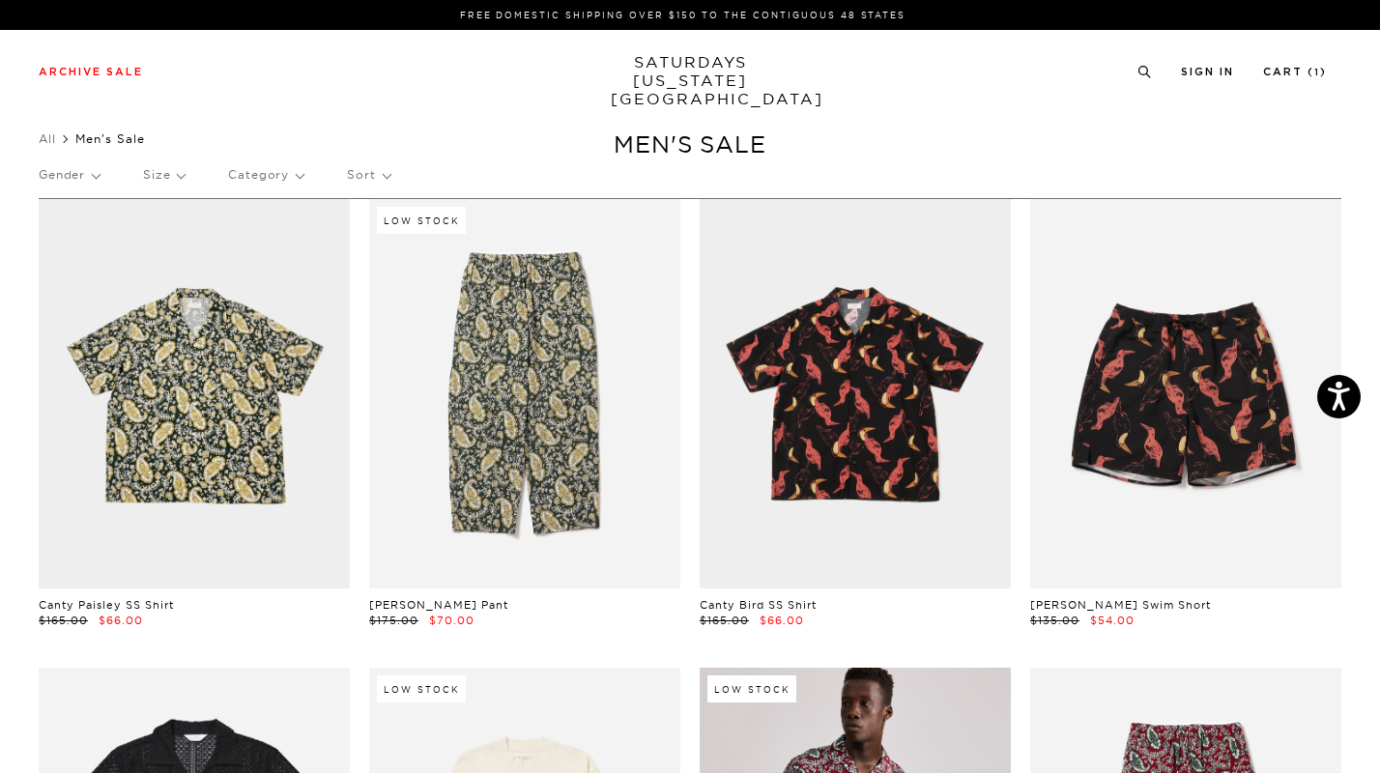
click at [184, 174] on p "Size" at bounding box center [164, 175] width 42 height 44
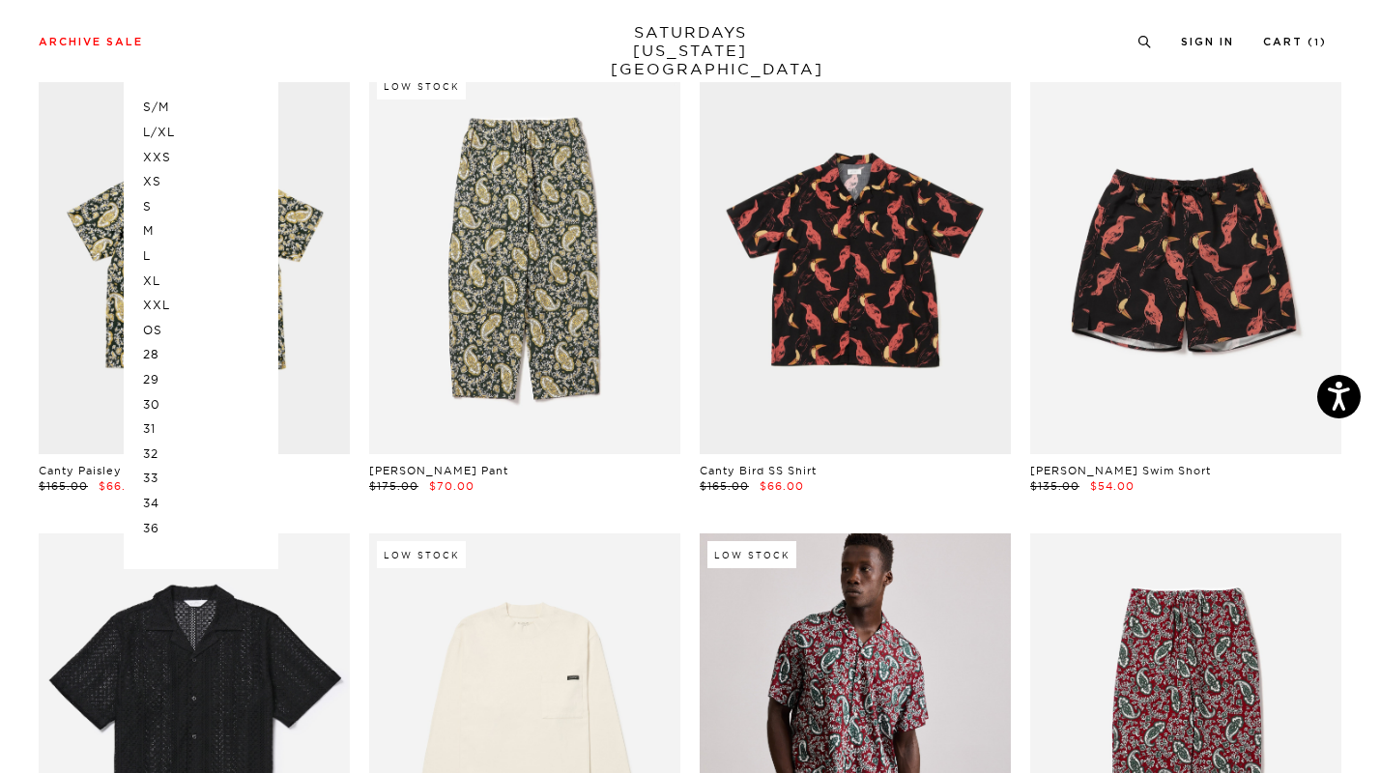
scroll to position [157, 0]
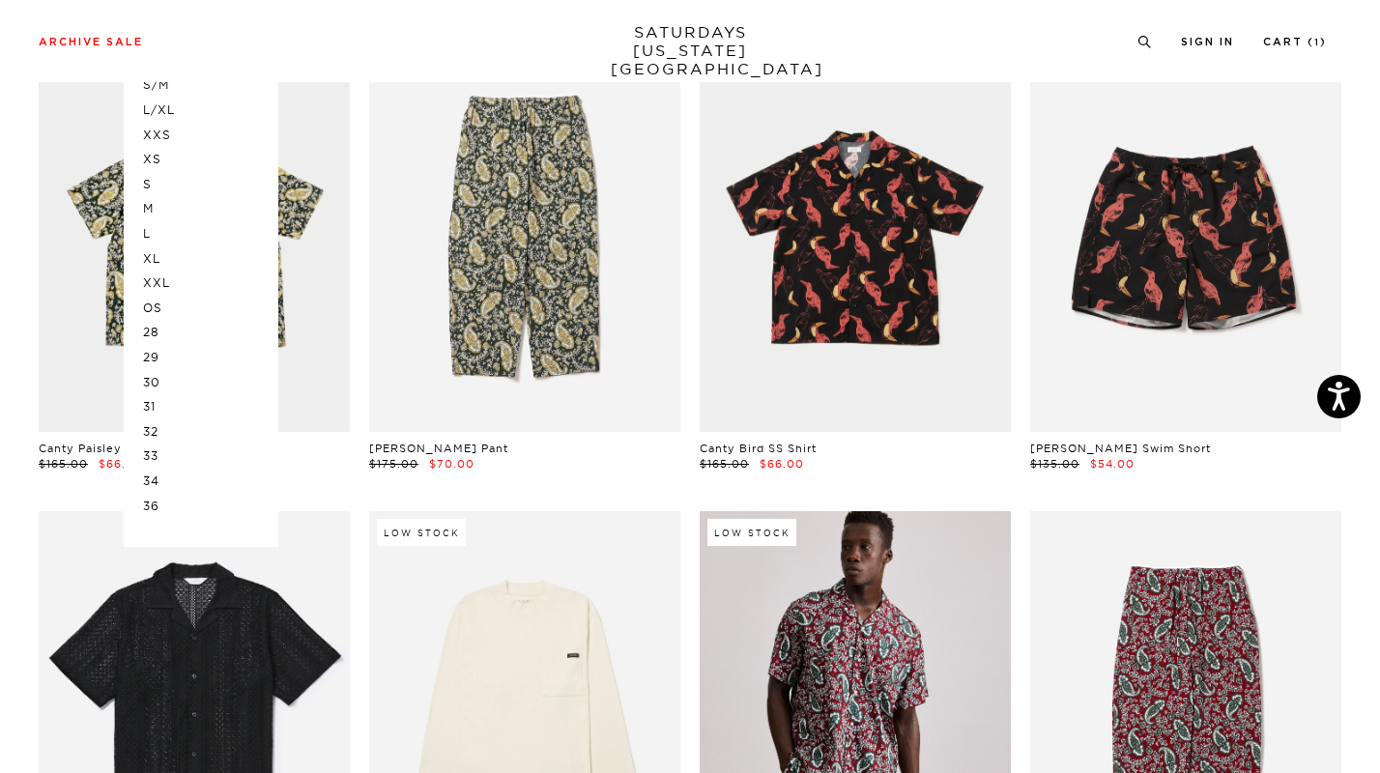
click at [155, 501] on p "36" at bounding box center [201, 506] width 116 height 25
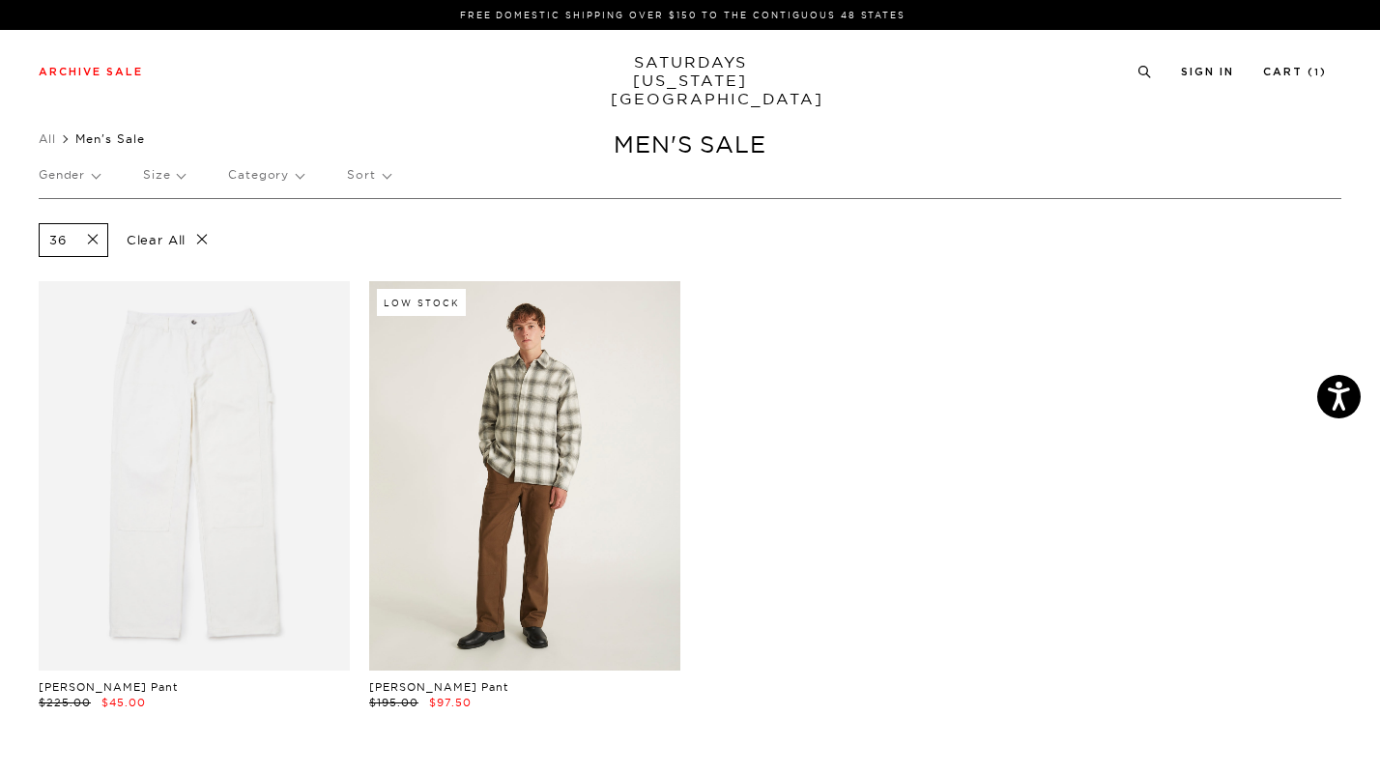
click at [475, 435] on link at bounding box center [524, 476] width 311 height 390
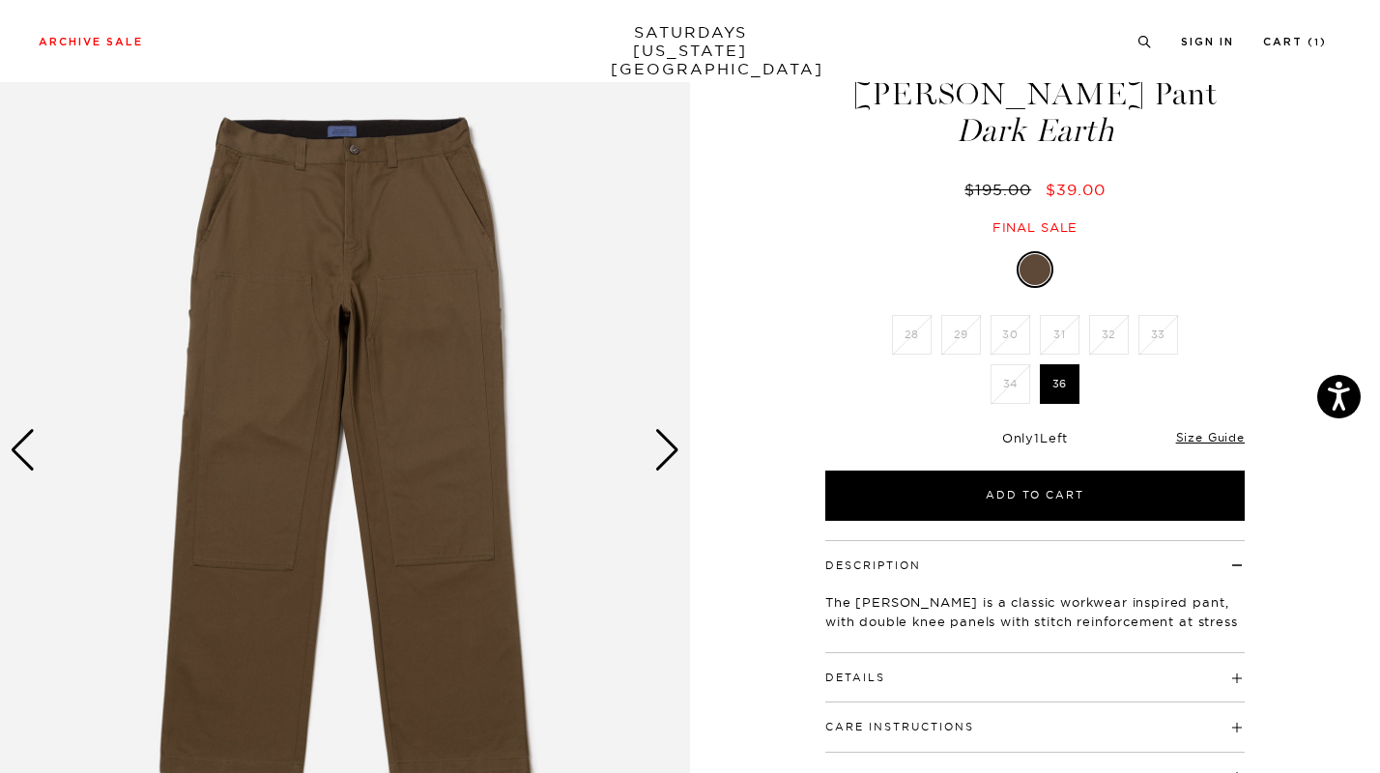
scroll to position [76, 0]
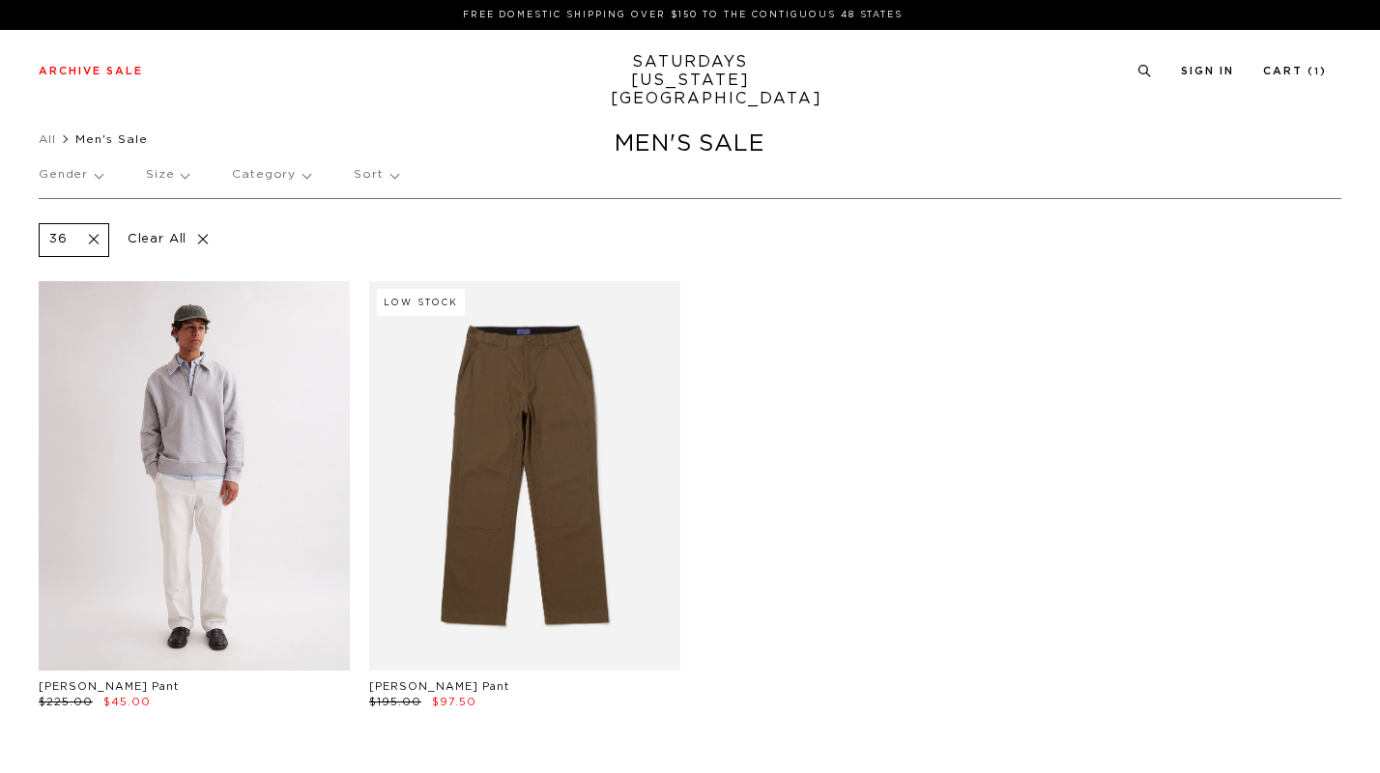
click at [193, 500] on link at bounding box center [194, 476] width 311 height 390
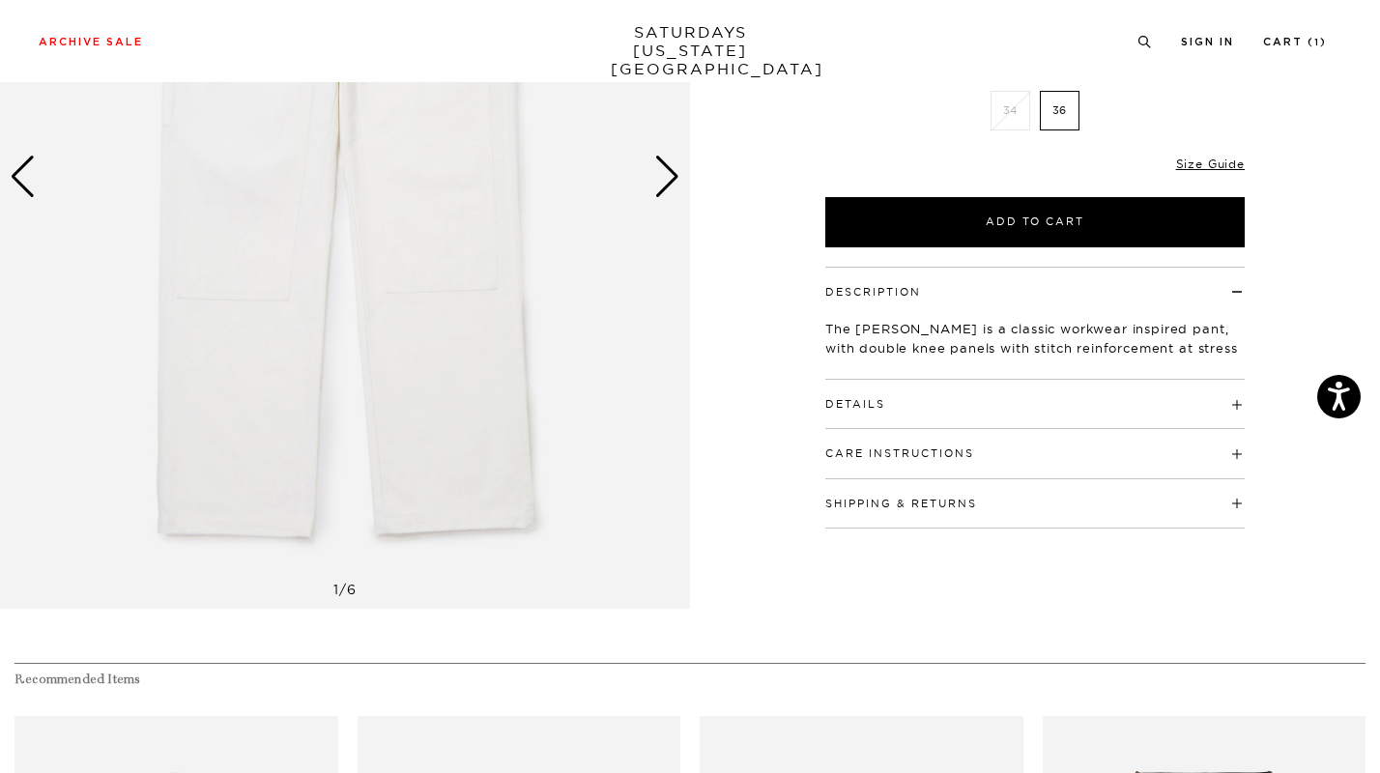
scroll to position [935, 0]
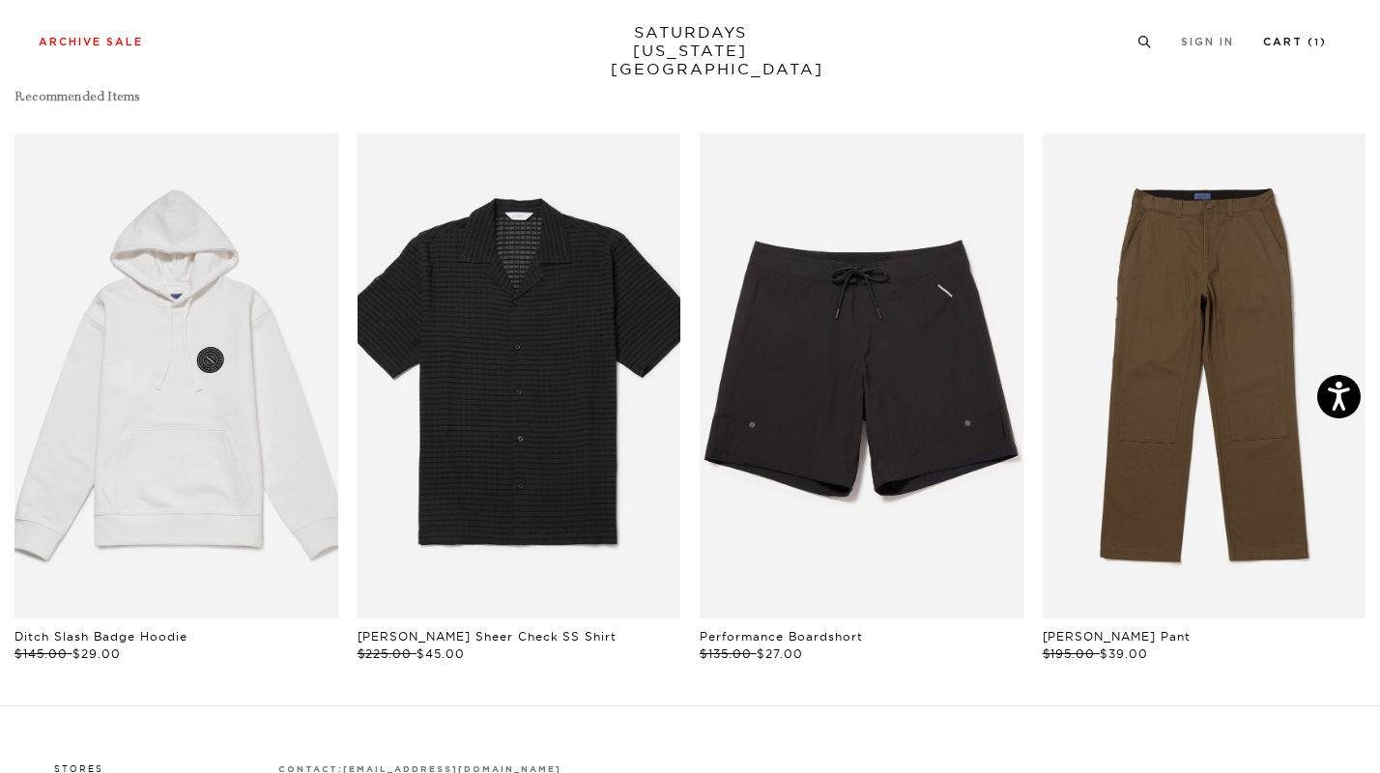
click at [1308, 46] on link "Cart ( 1 )" at bounding box center [1295, 42] width 64 height 11
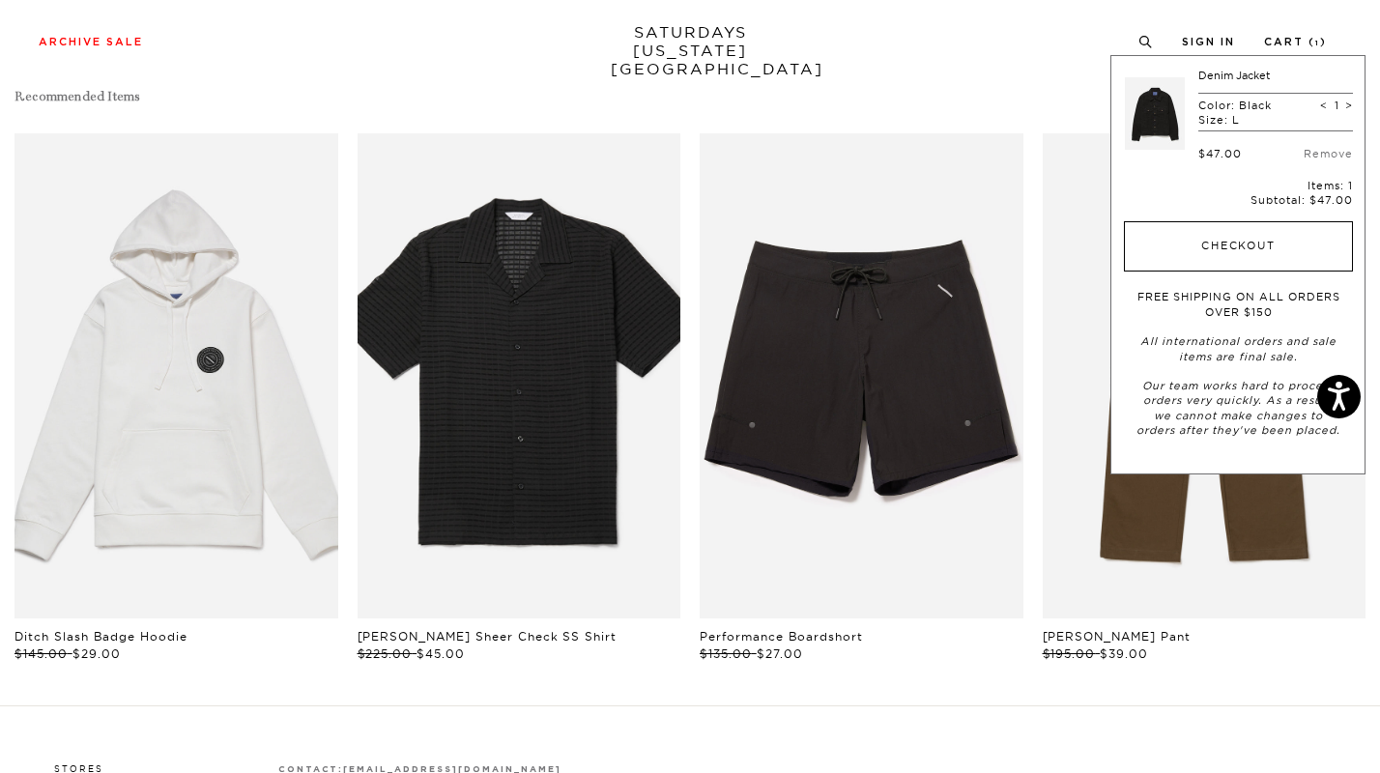
click at [1214, 240] on button "Checkout" at bounding box center [1238, 246] width 229 height 50
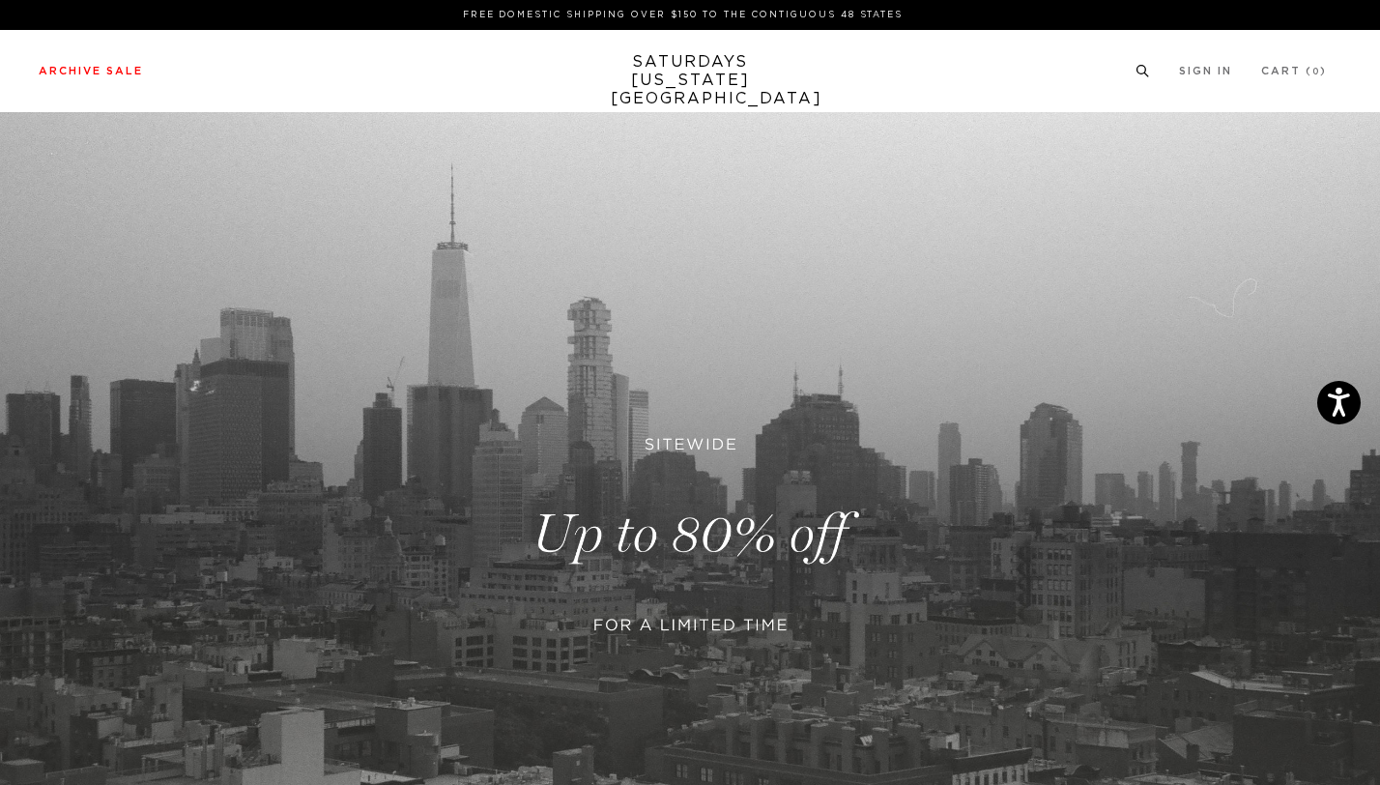
click at [1150, 68] on icon at bounding box center [1143, 71] width 14 height 13
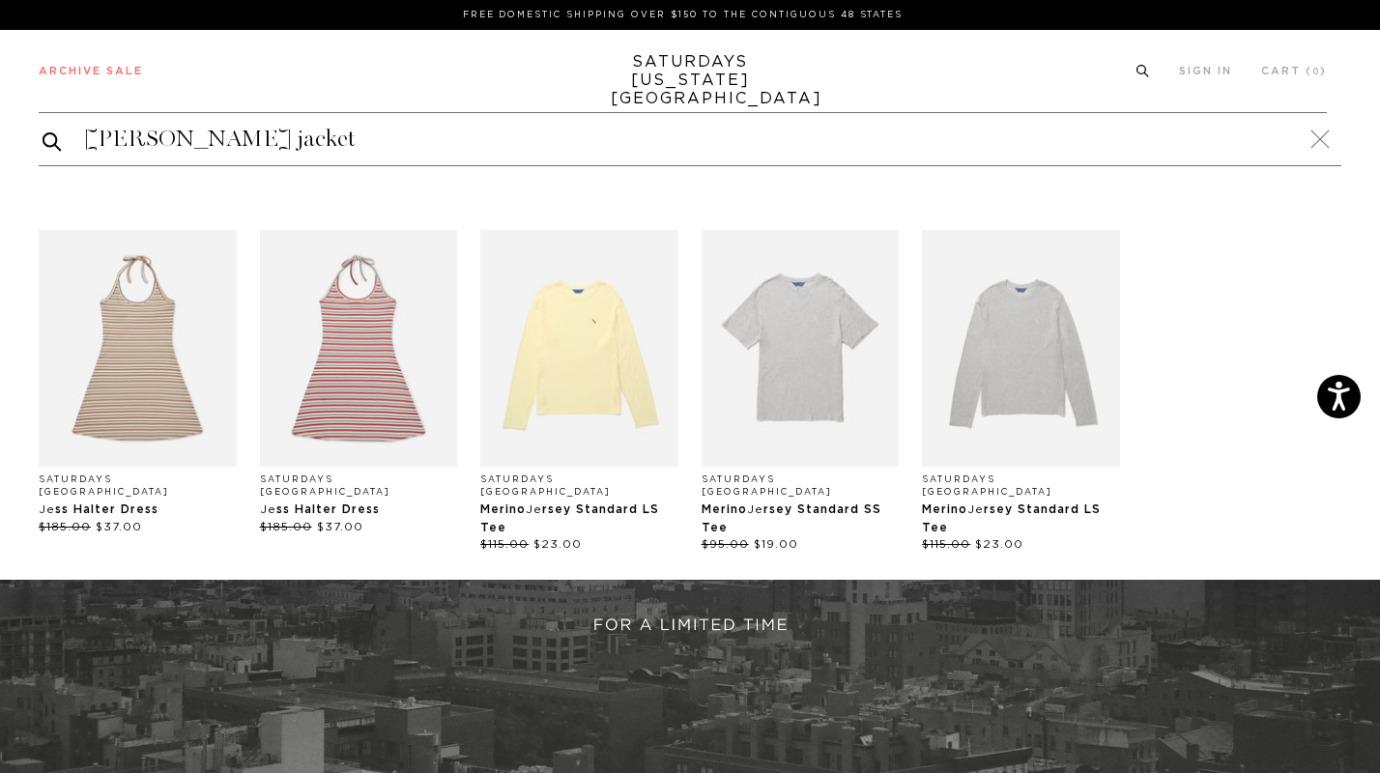
type input "jean jacket"
click at [43, 130] on button "submit" at bounding box center [52, 142] width 19 height 24
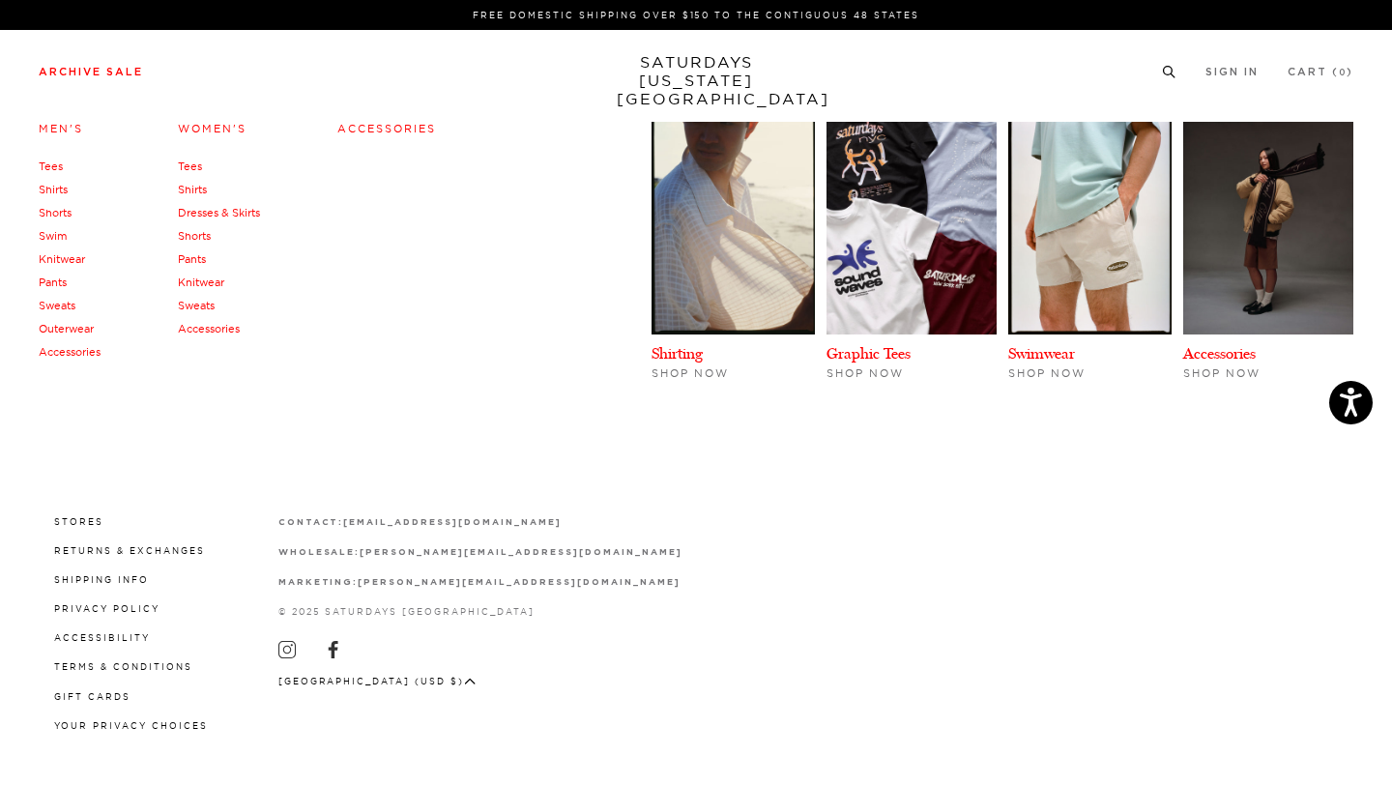
click at [120, 73] on link "Archive Sale" at bounding box center [91, 72] width 104 height 11
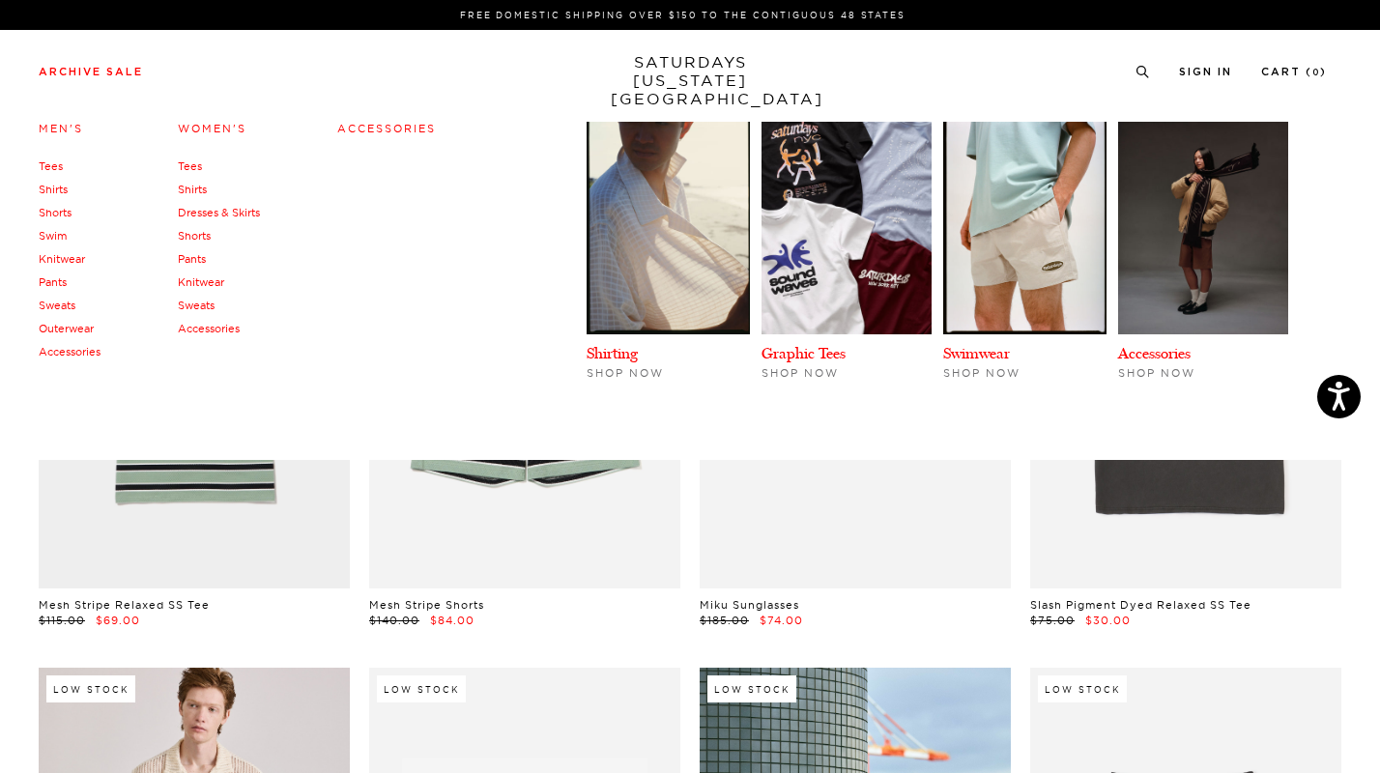
click at [83, 332] on link "Outerwear" at bounding box center [66, 329] width 55 height 14
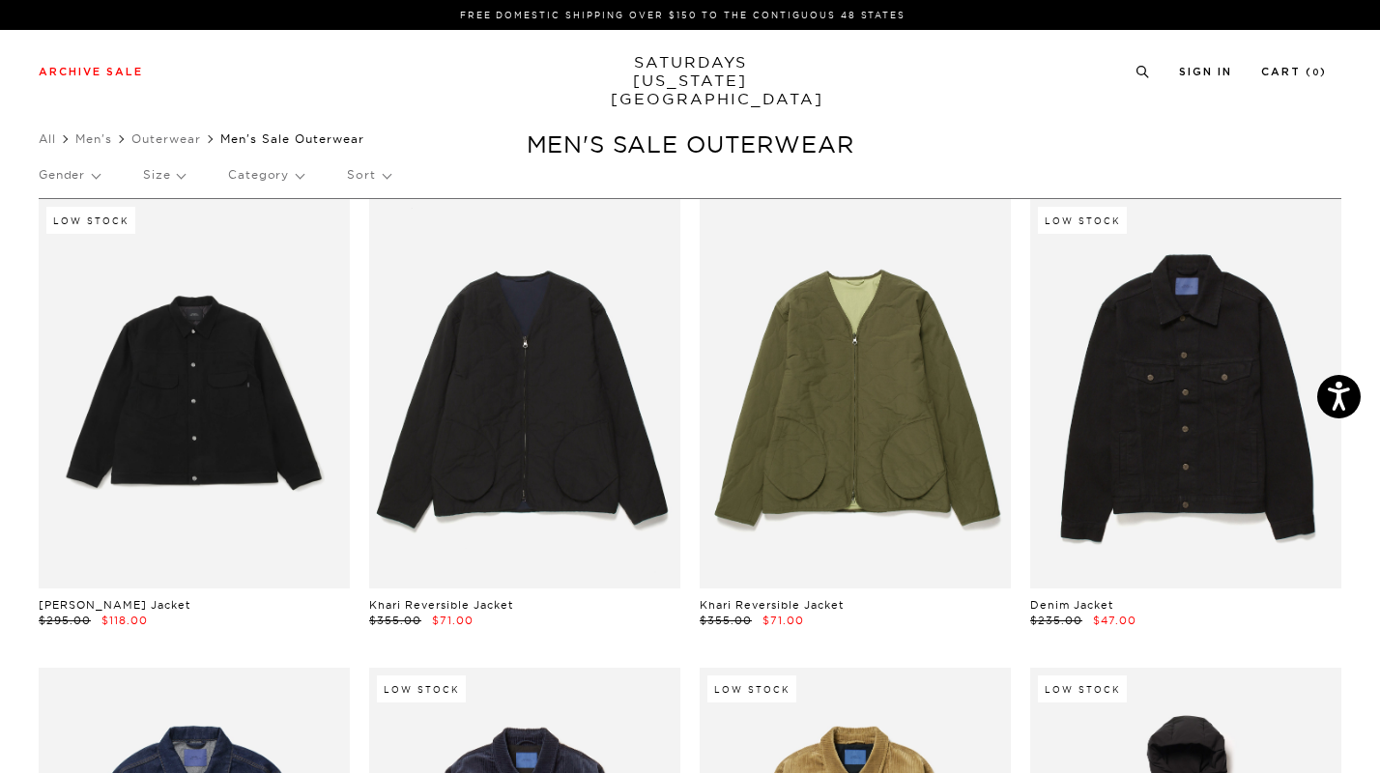
click at [181, 173] on p "Size" at bounding box center [164, 175] width 42 height 44
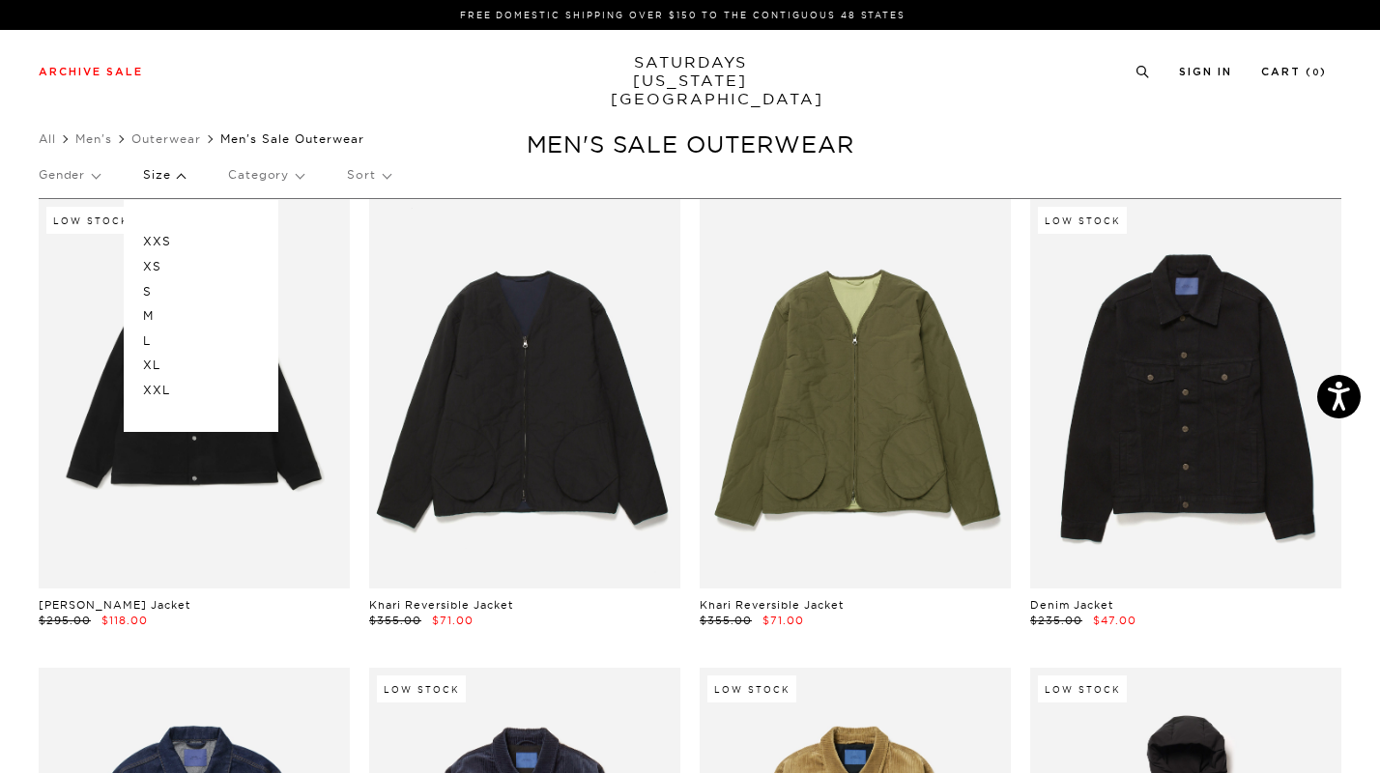
click at [147, 342] on p "L" at bounding box center [201, 341] width 116 height 25
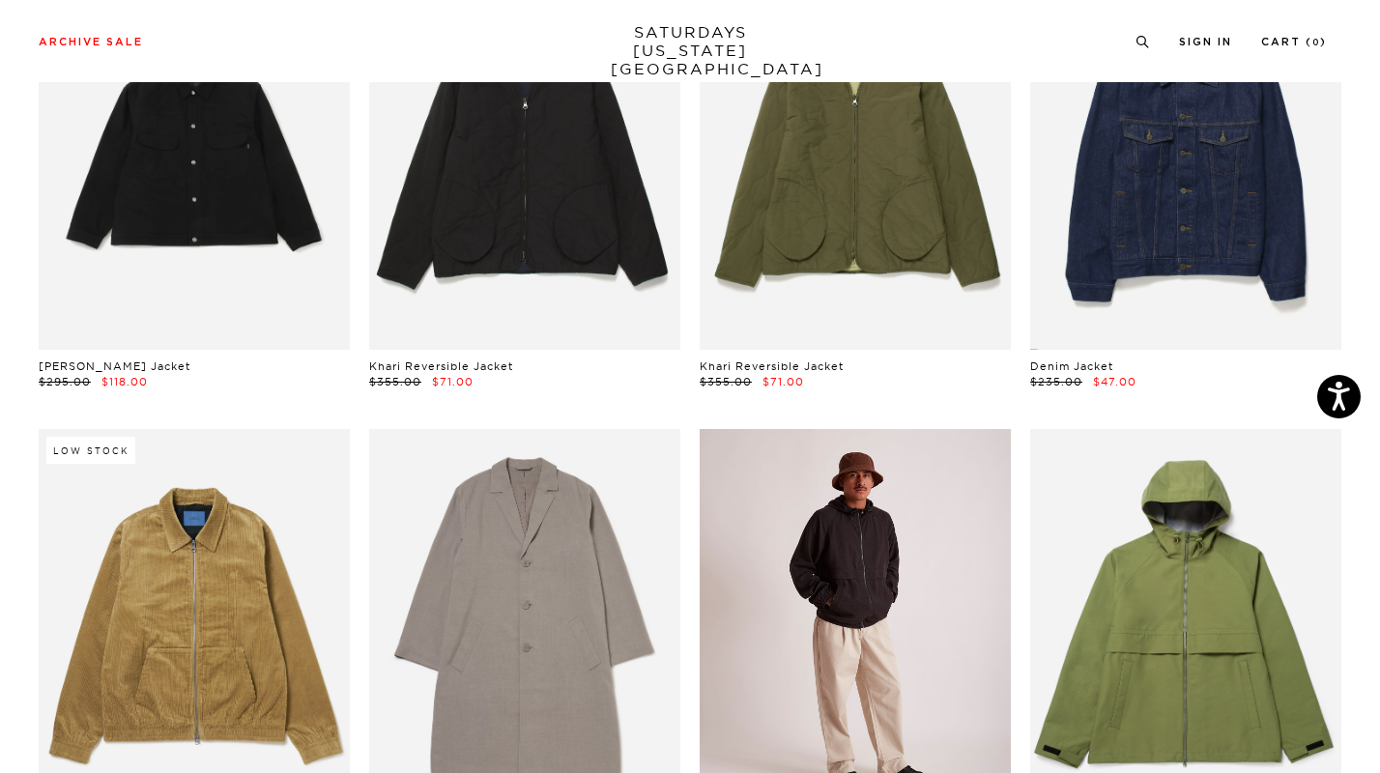
scroll to position [252, 0]
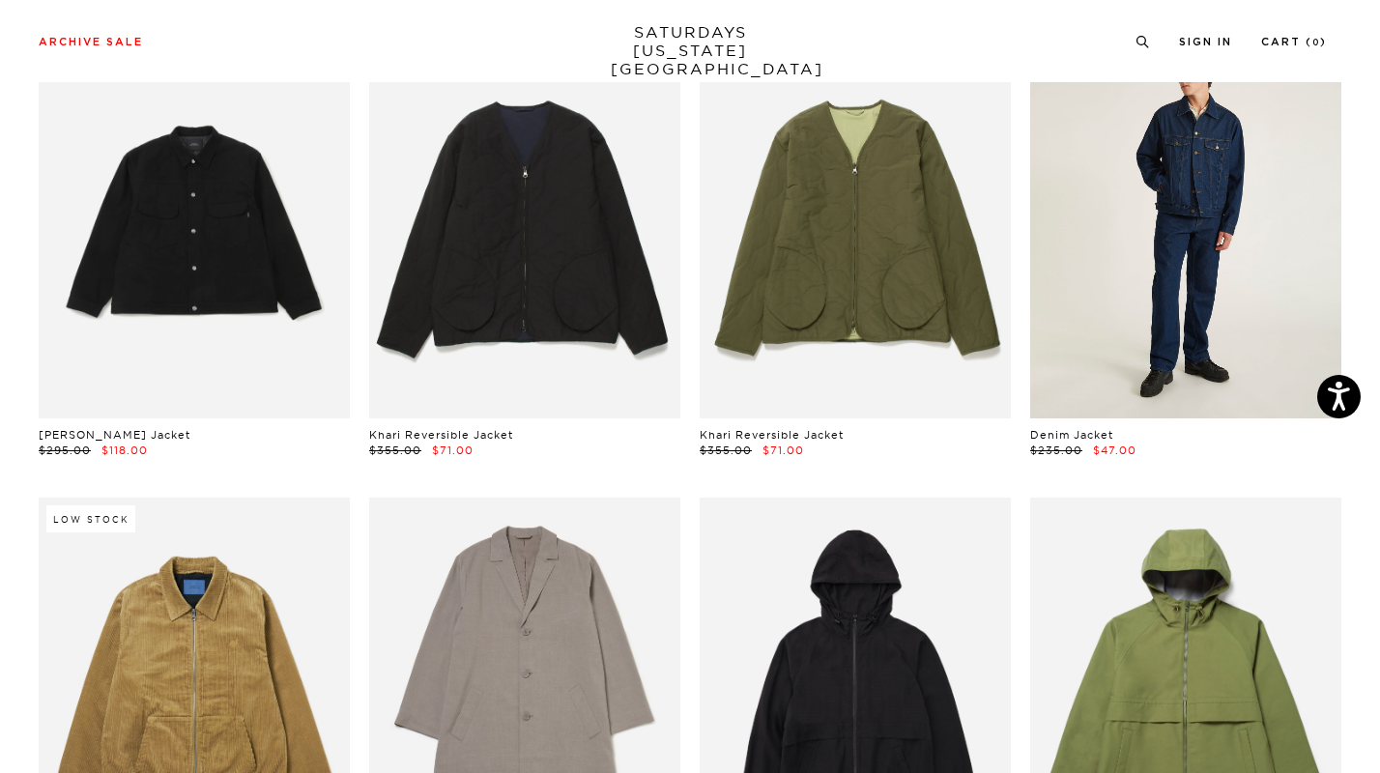
click at [1203, 255] on link at bounding box center [1185, 224] width 311 height 390
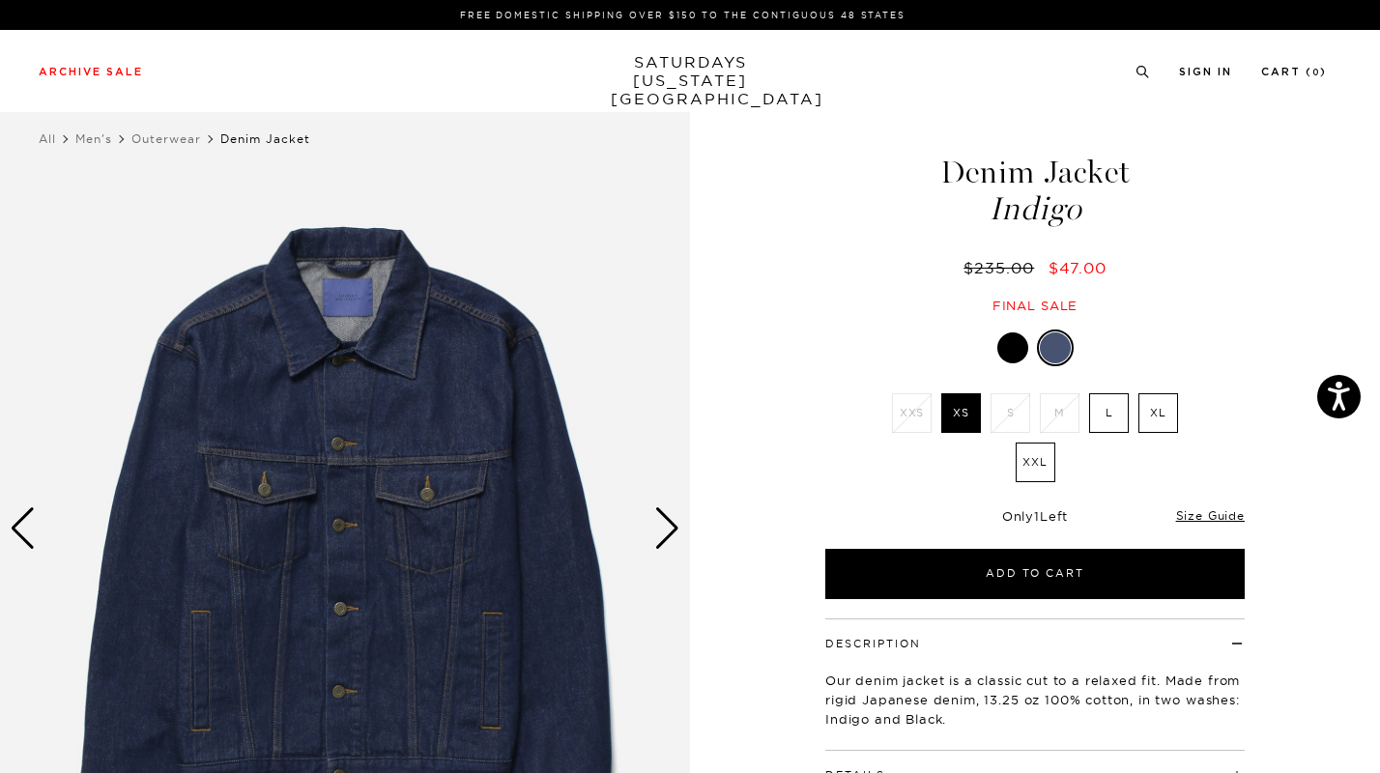
click at [1017, 349] on div at bounding box center [1012, 347] width 31 height 31
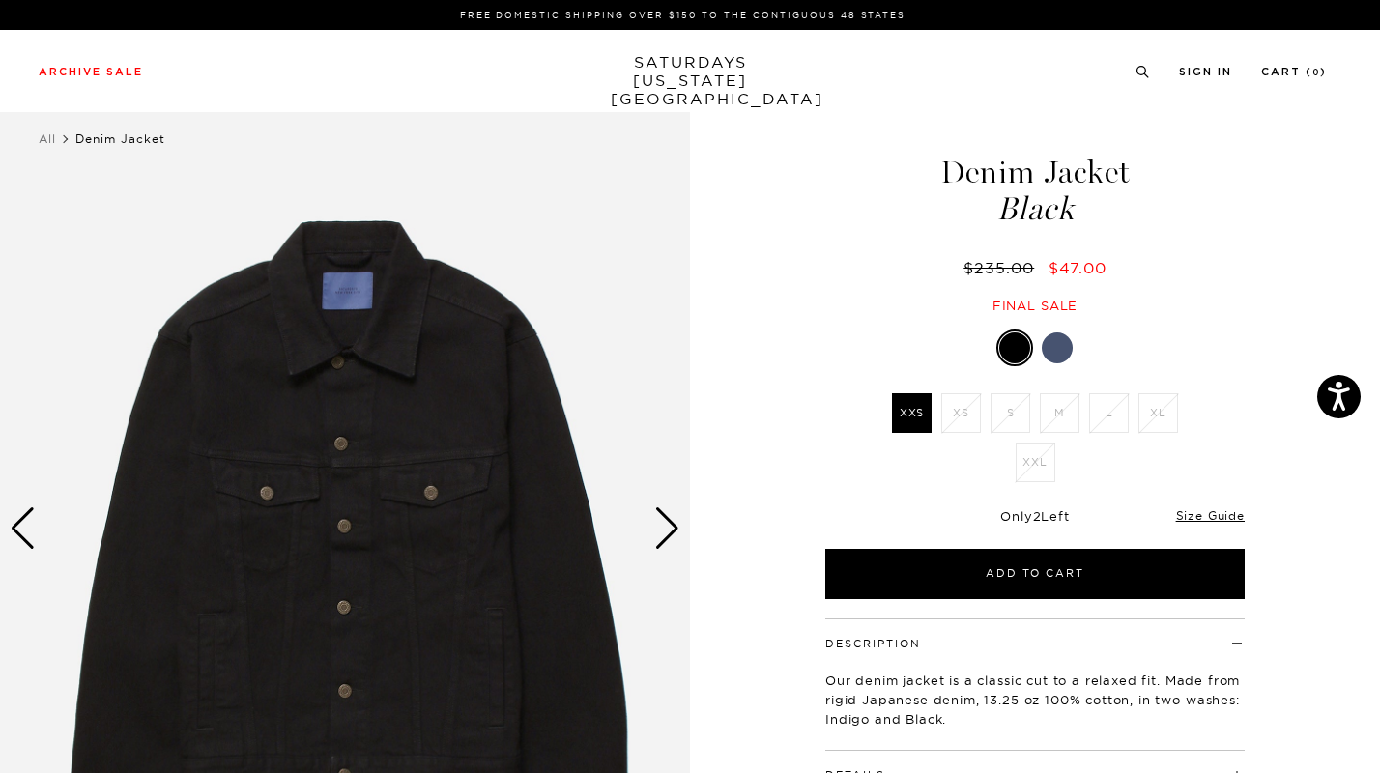
click at [1103, 418] on li "L" at bounding box center [1108, 413] width 49 height 40
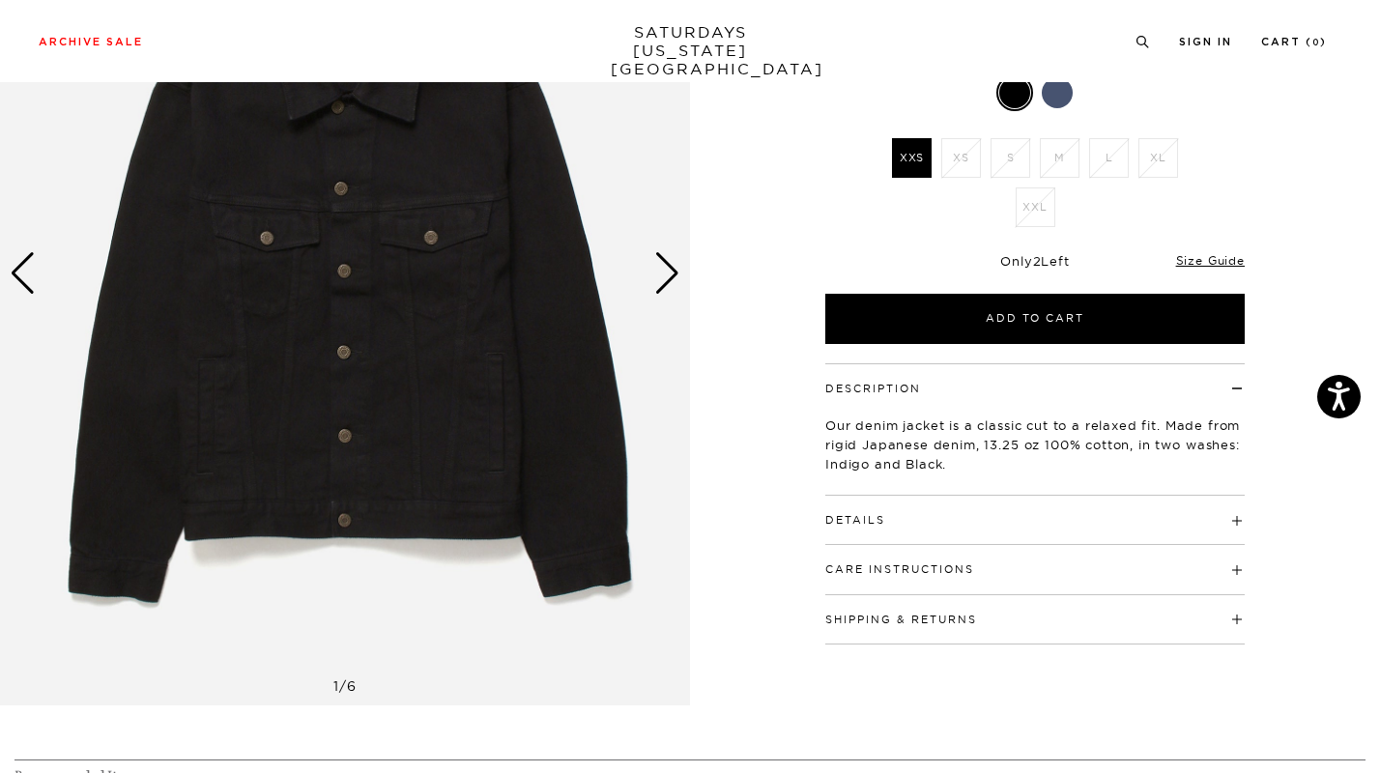
scroll to position [53, 0]
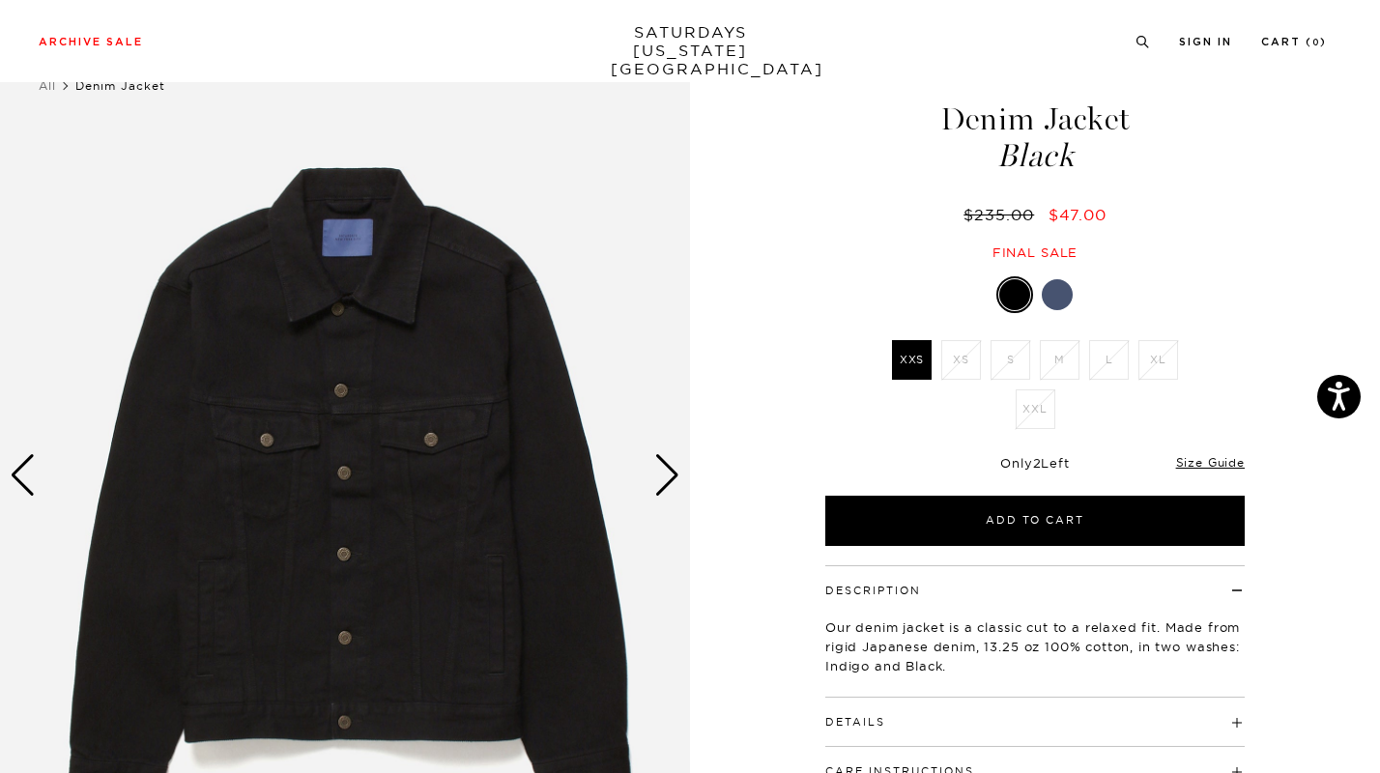
click at [665, 475] on div "Next slide" at bounding box center [667, 475] width 26 height 43
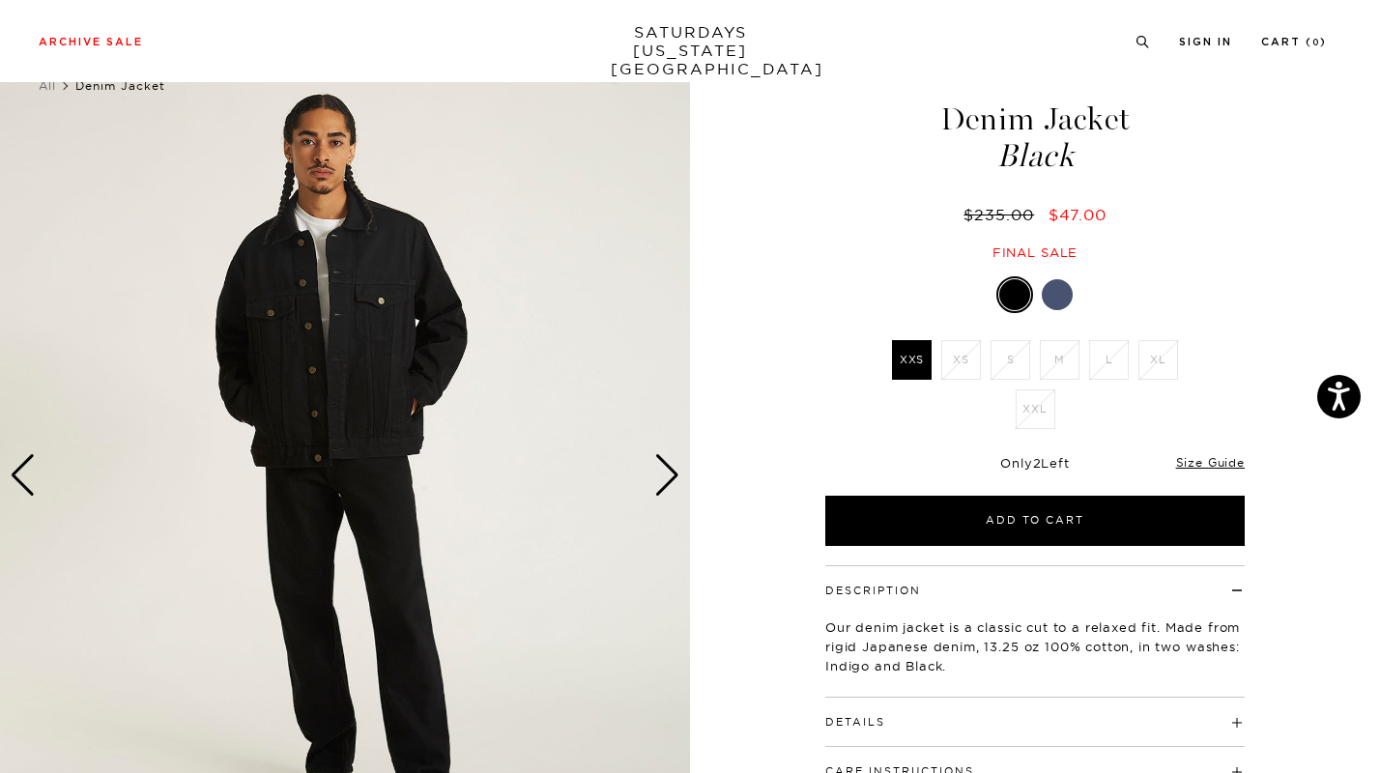
click at [665, 475] on div "Next slide" at bounding box center [667, 475] width 26 height 43
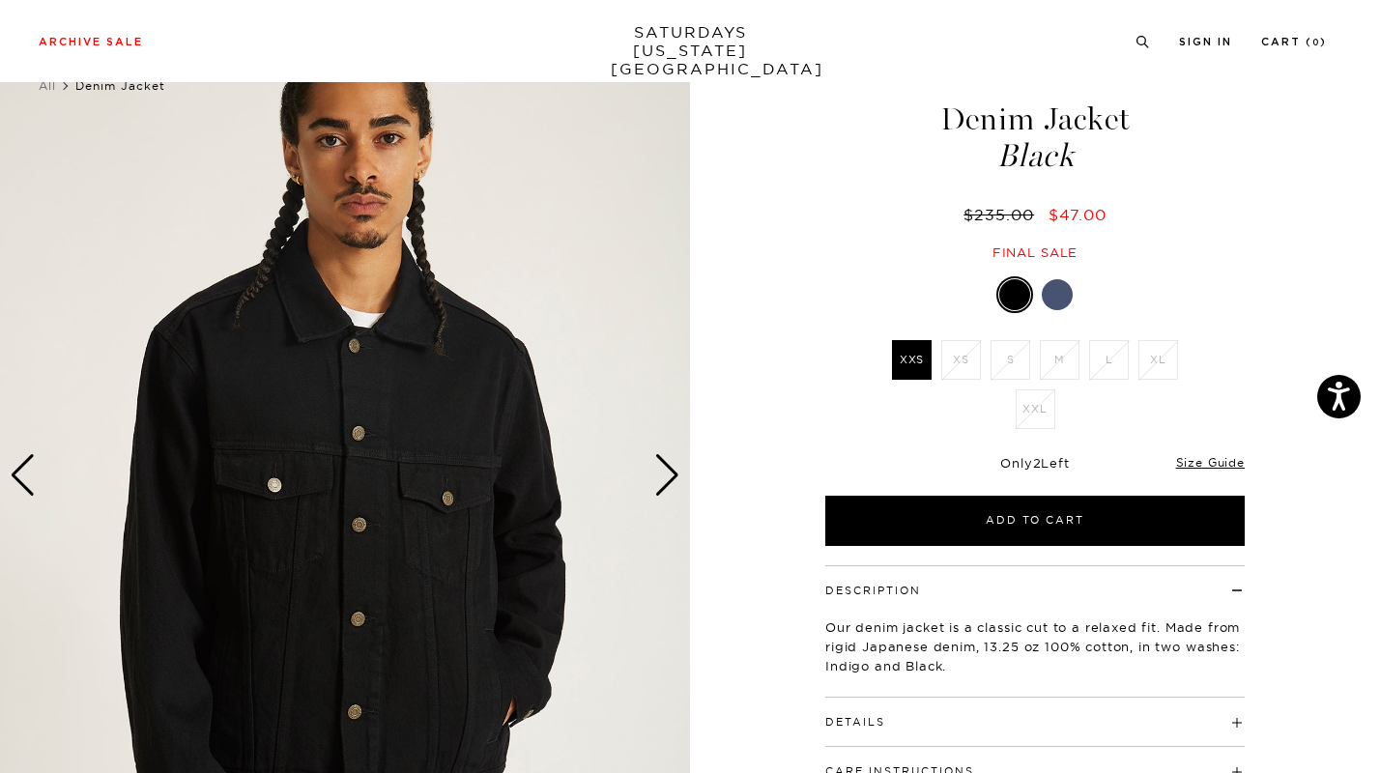
click at [665, 475] on div "Next slide" at bounding box center [667, 475] width 26 height 43
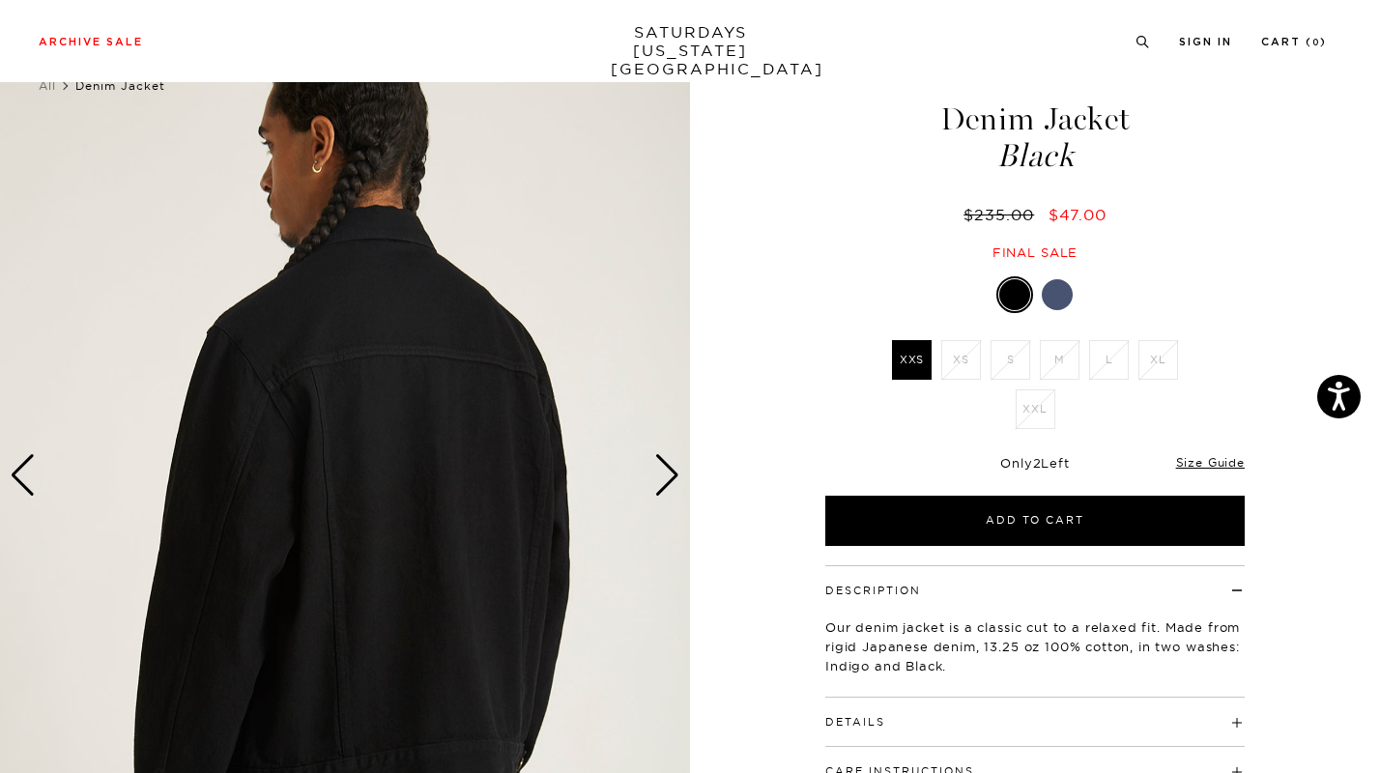
click at [665, 475] on div "Next slide" at bounding box center [667, 475] width 26 height 43
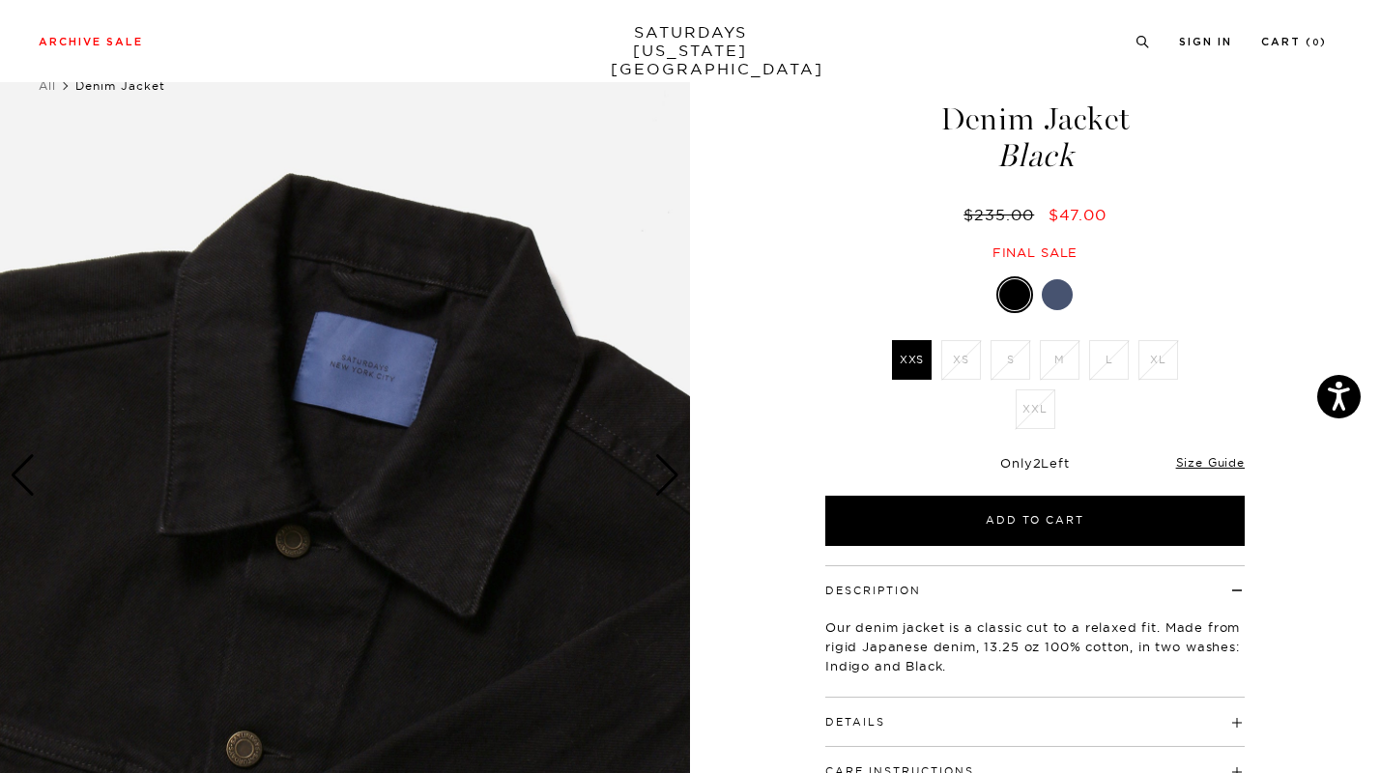
click at [665, 475] on div "Next slide" at bounding box center [667, 475] width 26 height 43
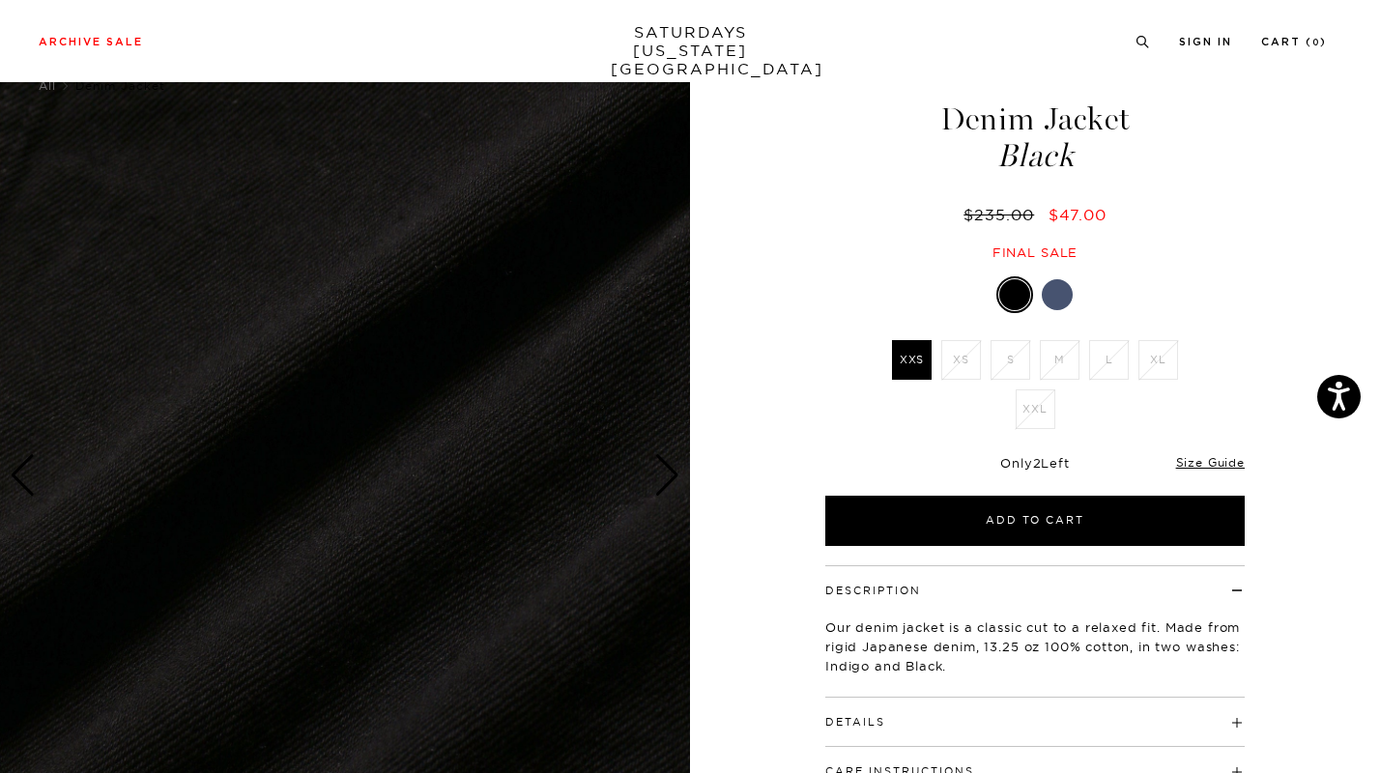
click at [665, 475] on div "Next slide" at bounding box center [667, 475] width 26 height 43
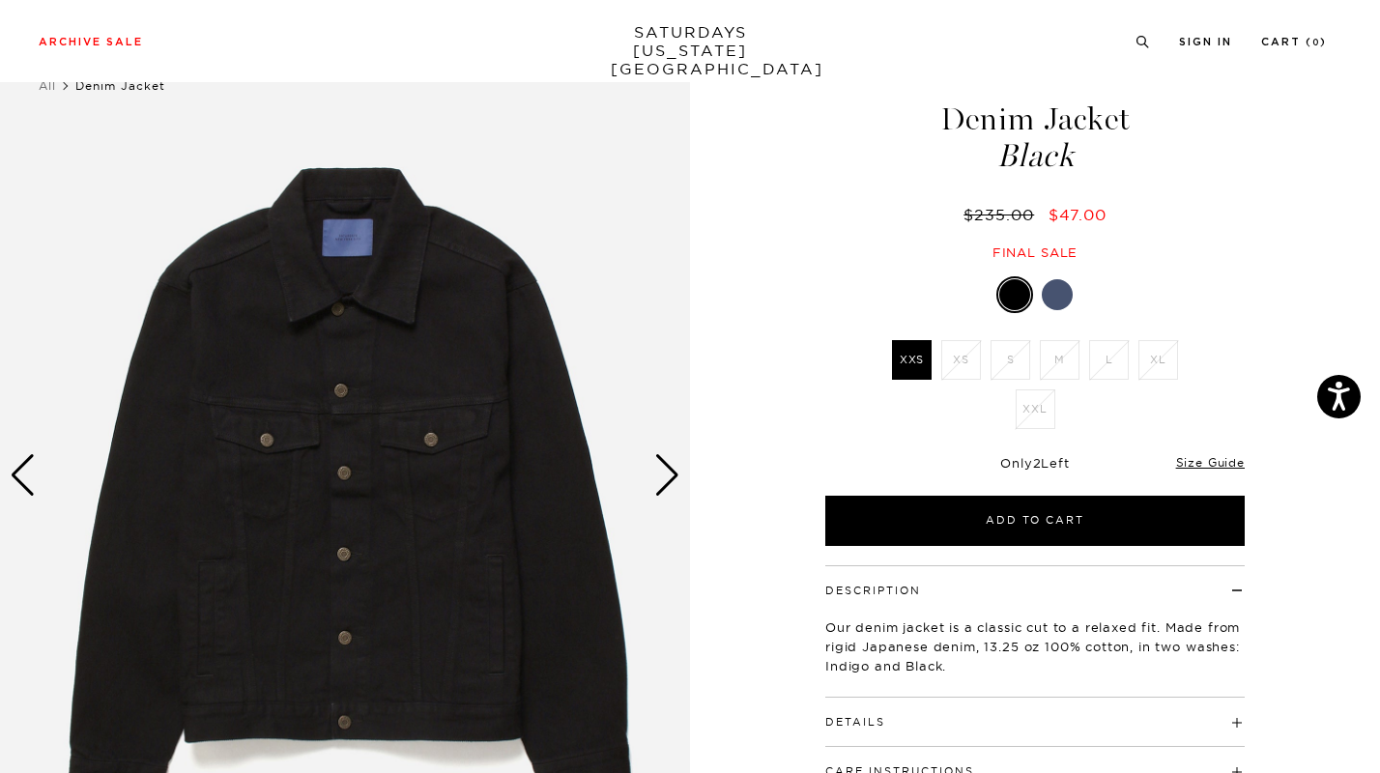
click at [665, 475] on div "Next slide" at bounding box center [667, 475] width 26 height 43
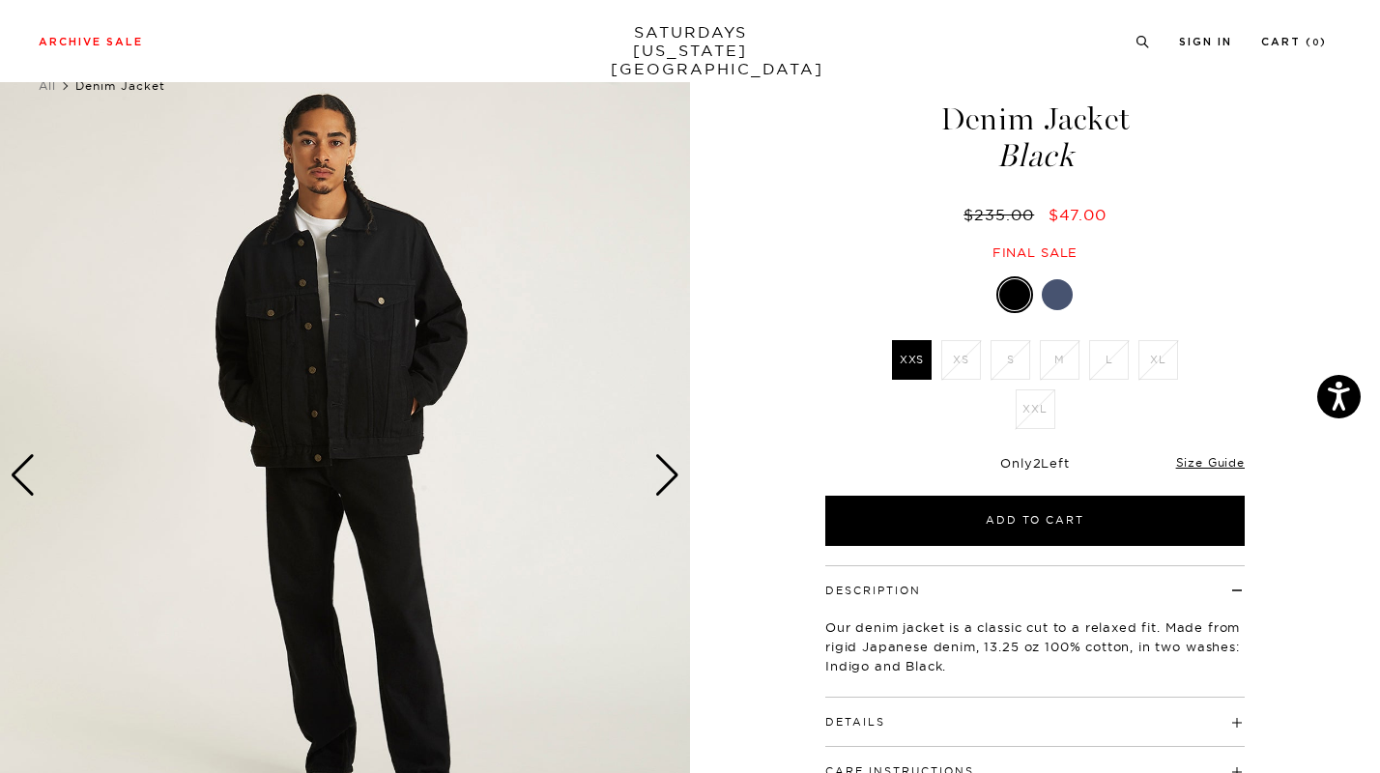
click at [1060, 291] on div at bounding box center [1057, 294] width 31 height 31
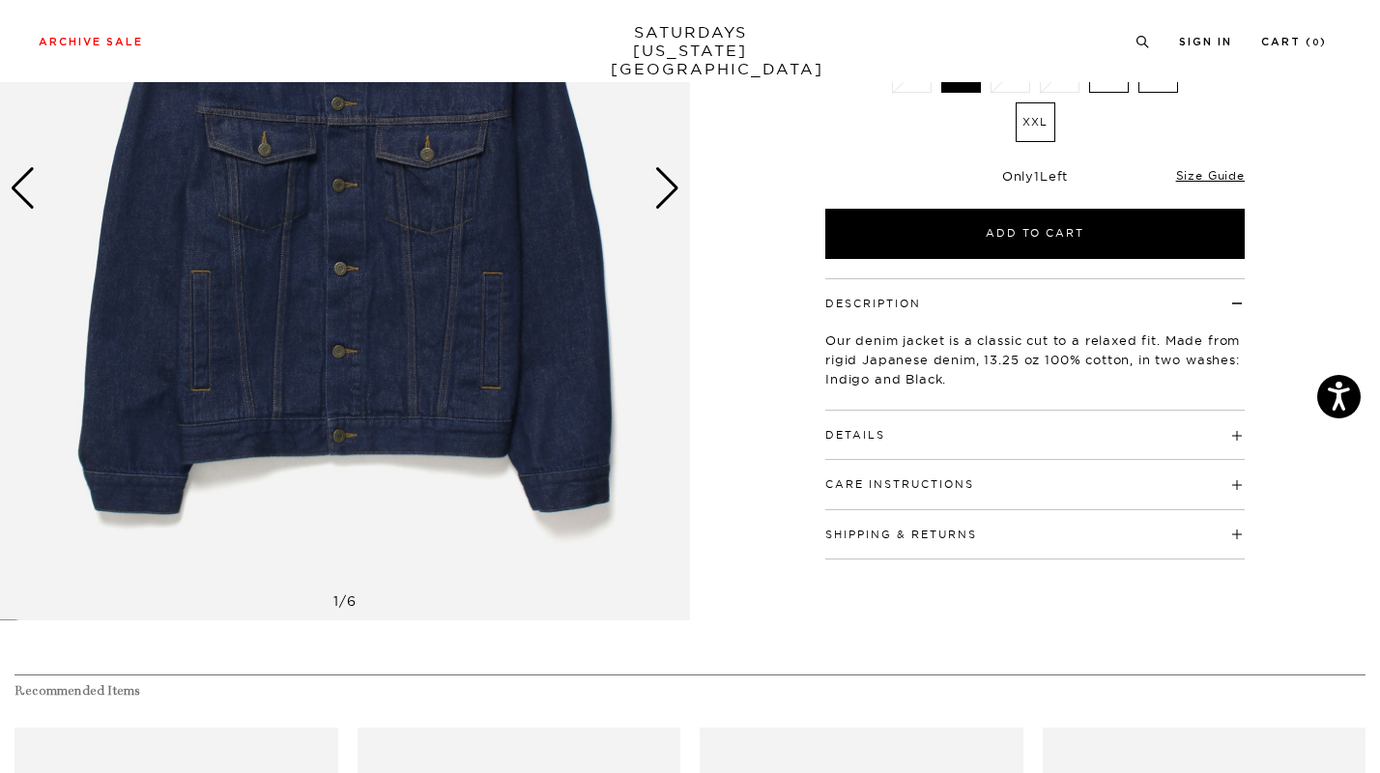
scroll to position [337, 0]
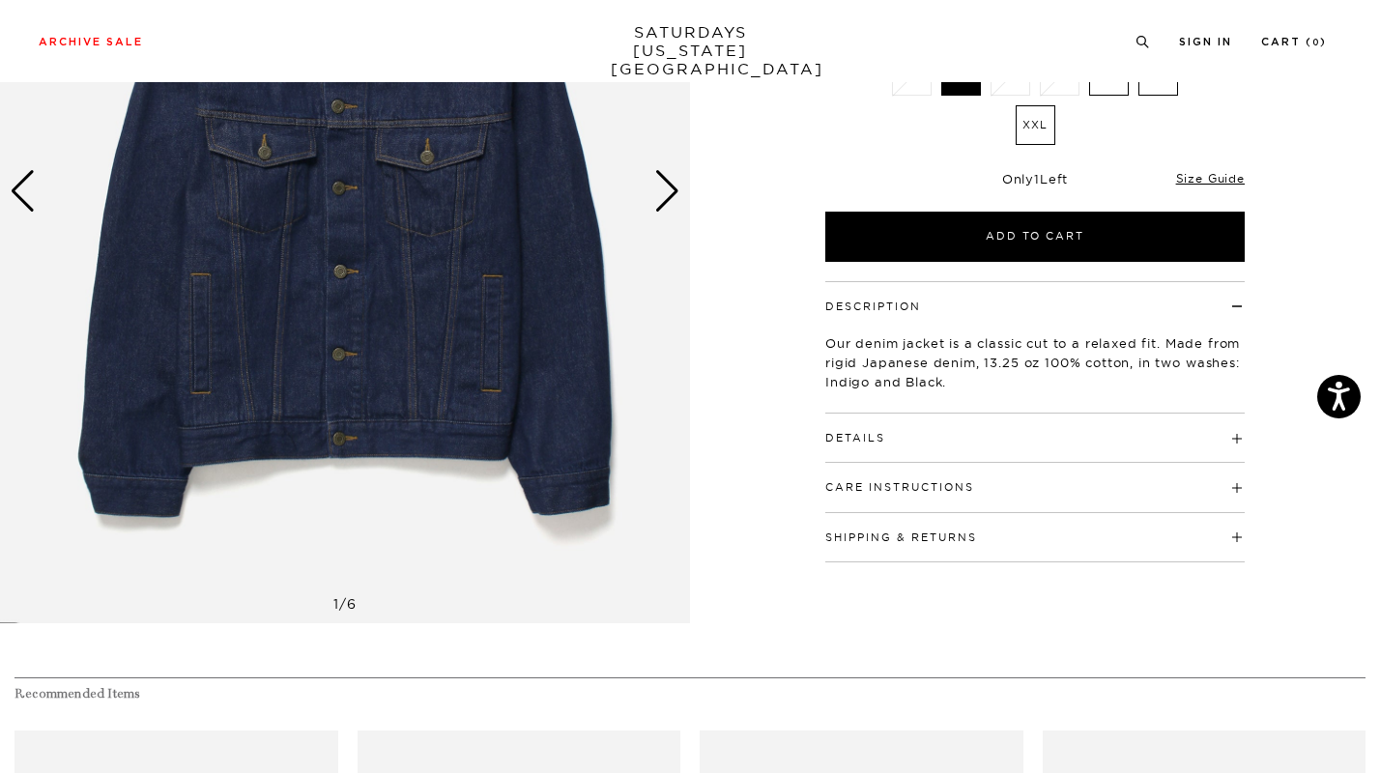
click at [688, 216] on img at bounding box center [345, 191] width 690 height 863
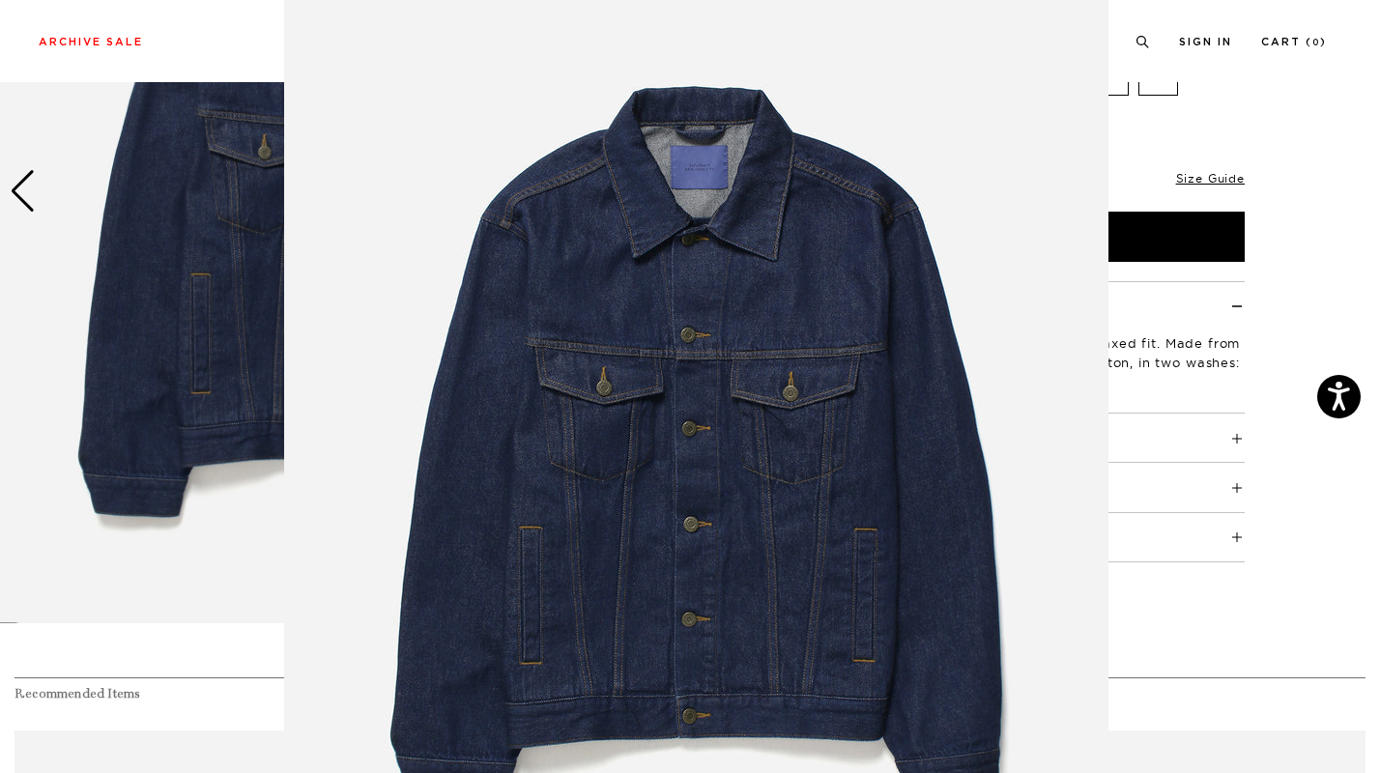
scroll to position [61, 0]
click at [1324, 227] on figure at bounding box center [690, 386] width 1380 height 773
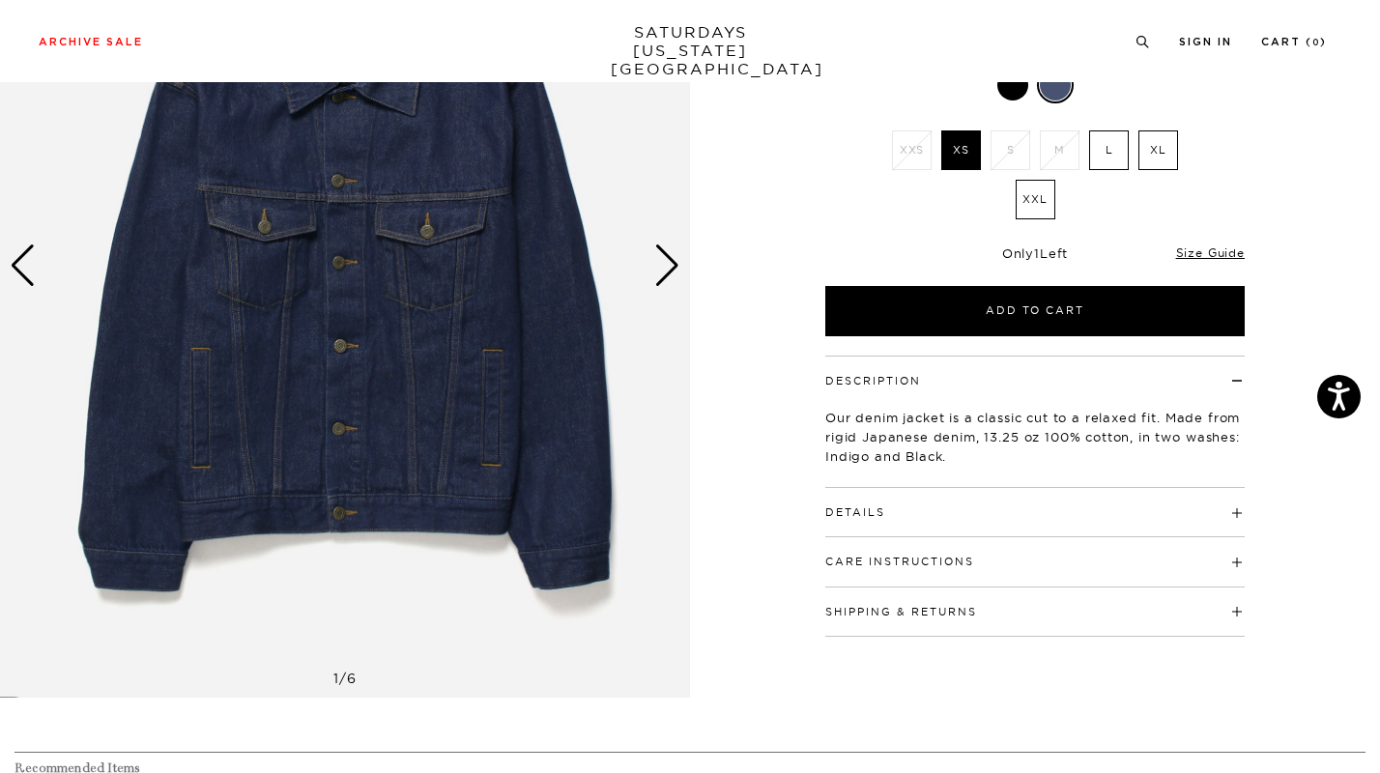
scroll to position [254, 0]
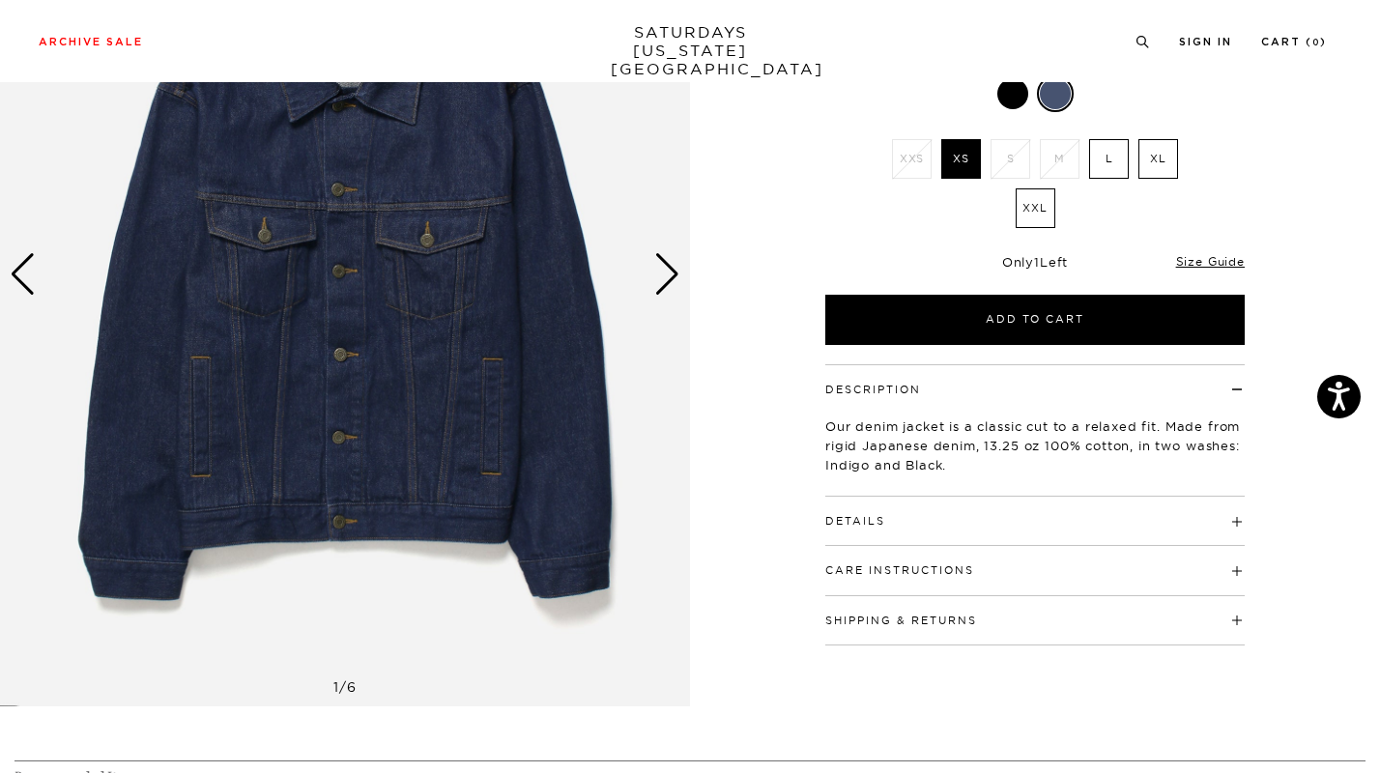
click at [669, 290] on div "Next slide" at bounding box center [667, 274] width 26 height 43
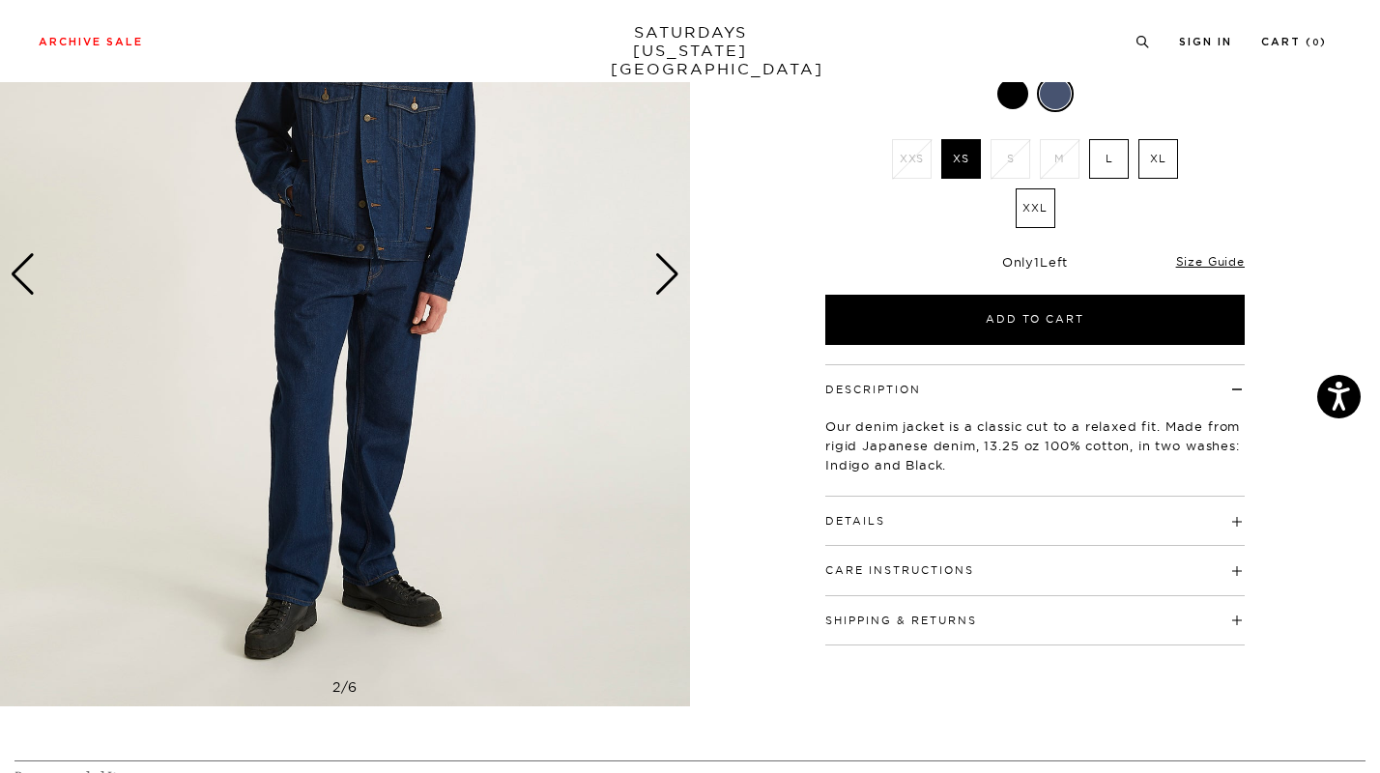
scroll to position [63, 0]
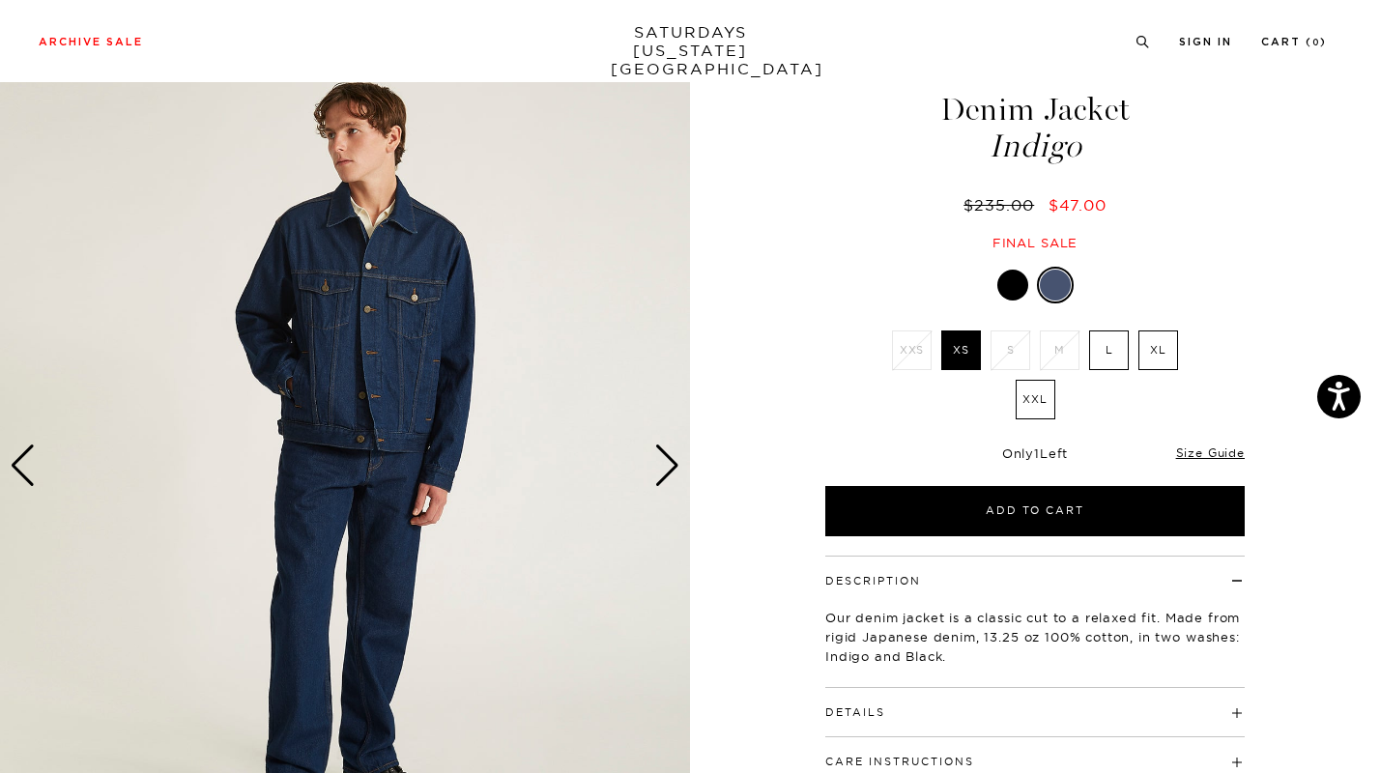
click at [664, 480] on div "Next slide" at bounding box center [667, 466] width 26 height 43
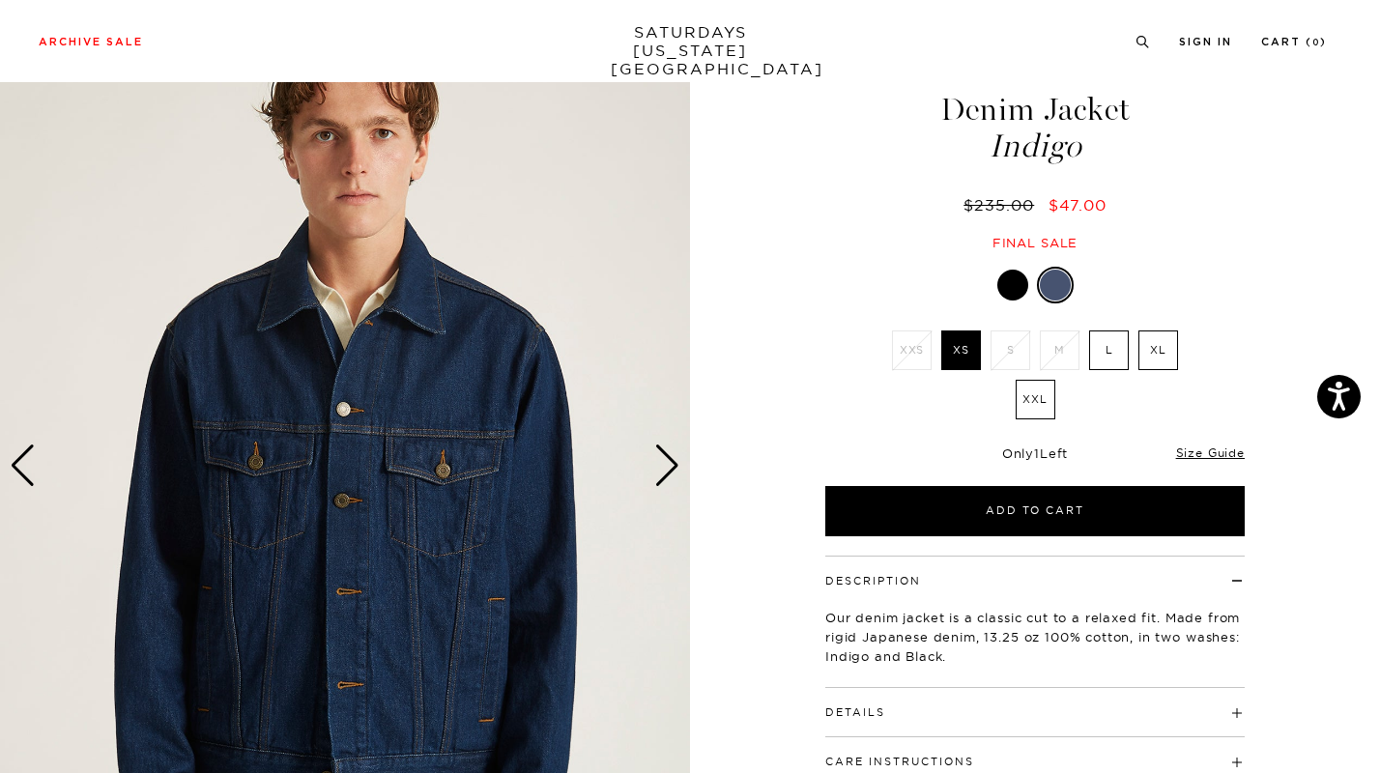
click at [1109, 338] on label "L" at bounding box center [1109, 351] width 40 height 40
click at [0, 0] on input "L" at bounding box center [0, 0] width 0 height 0
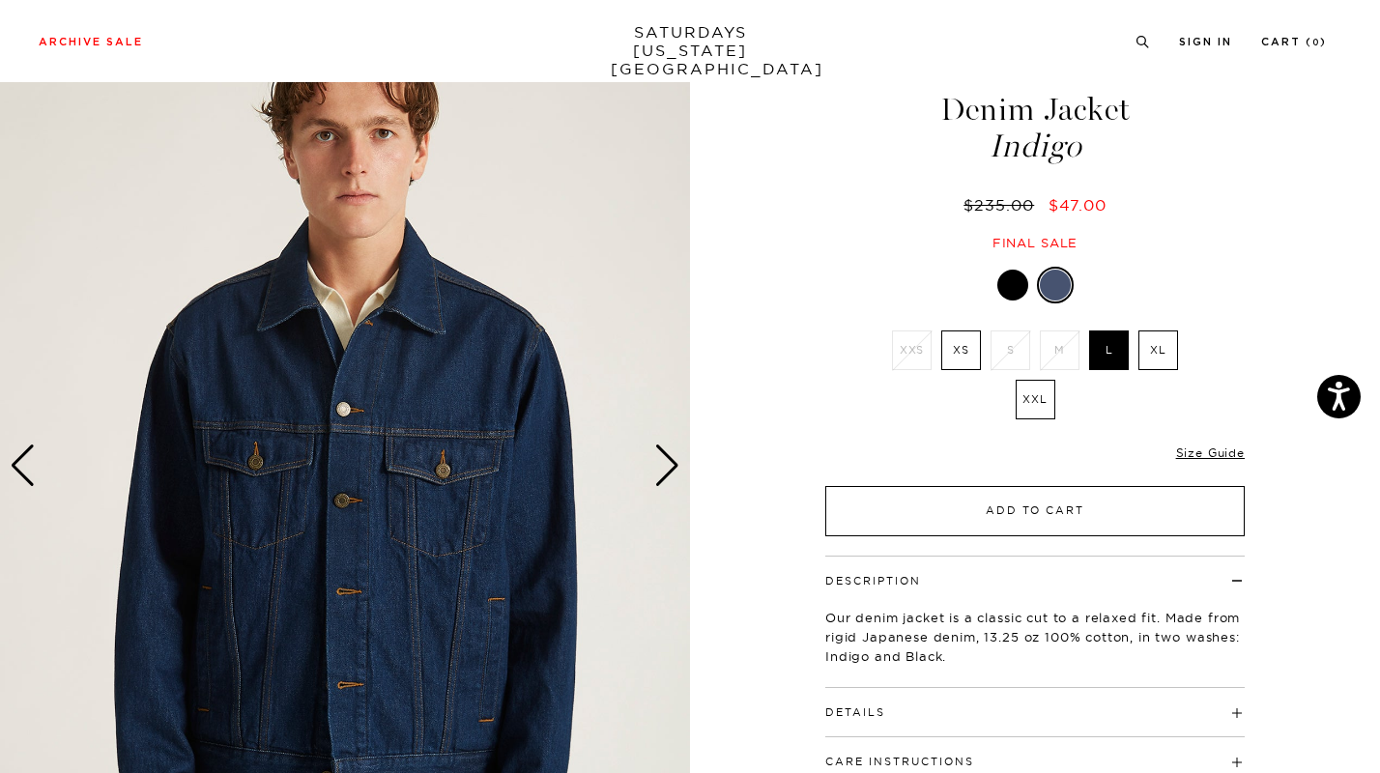
click at [1060, 504] on button "Add to Cart" at bounding box center [1034, 511] width 419 height 50
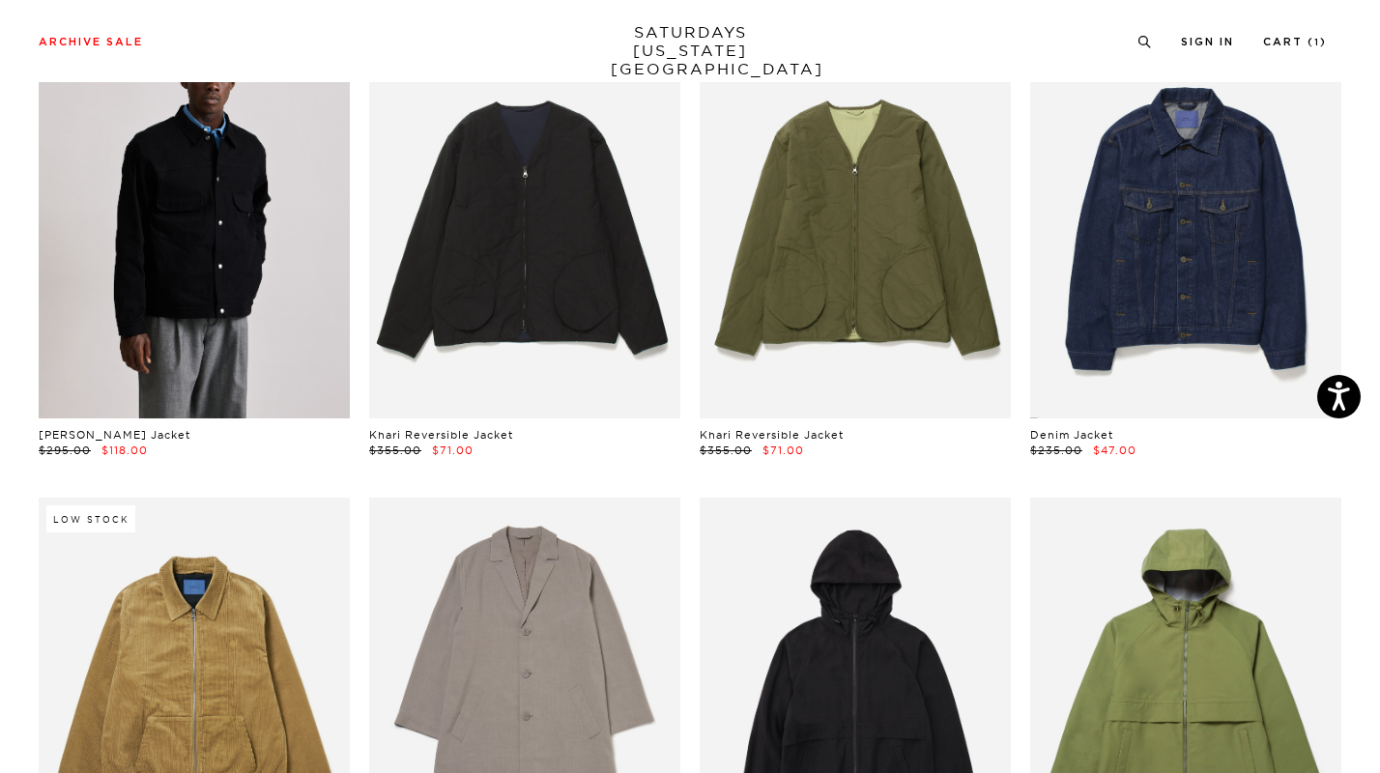
click at [252, 368] on link at bounding box center [194, 224] width 311 height 390
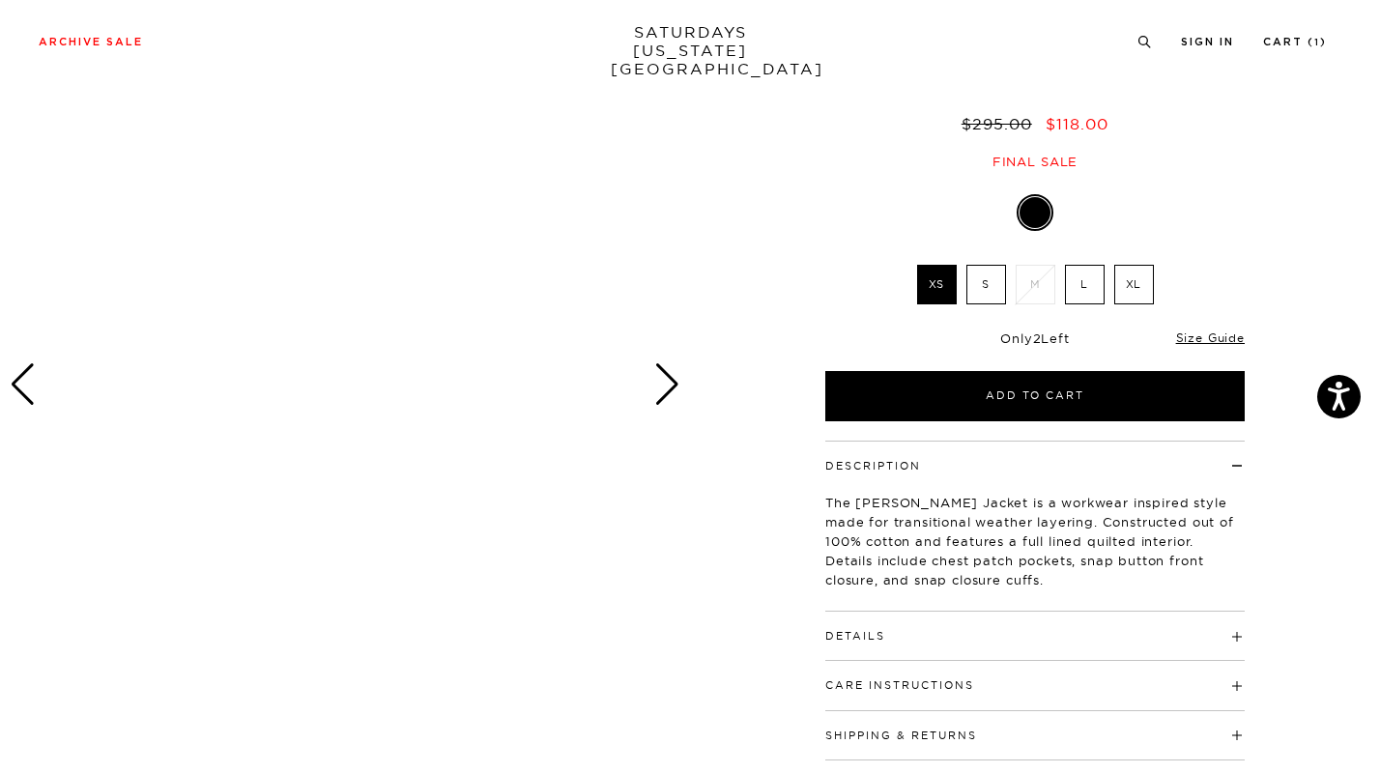
scroll to position [203, 0]
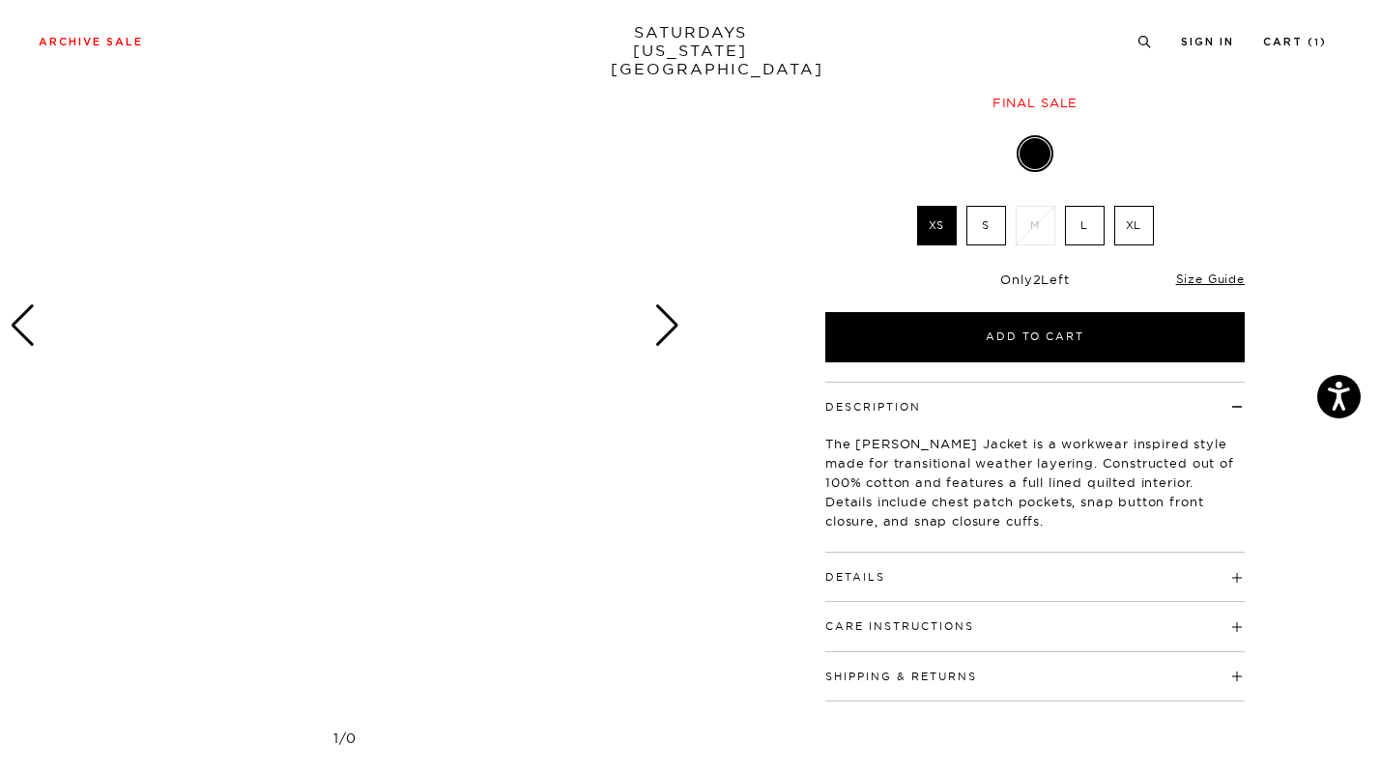
click at [649, 328] on div at bounding box center [345, 326] width 690 height 863
click at [419, 371] on div at bounding box center [345, 326] width 690 height 863
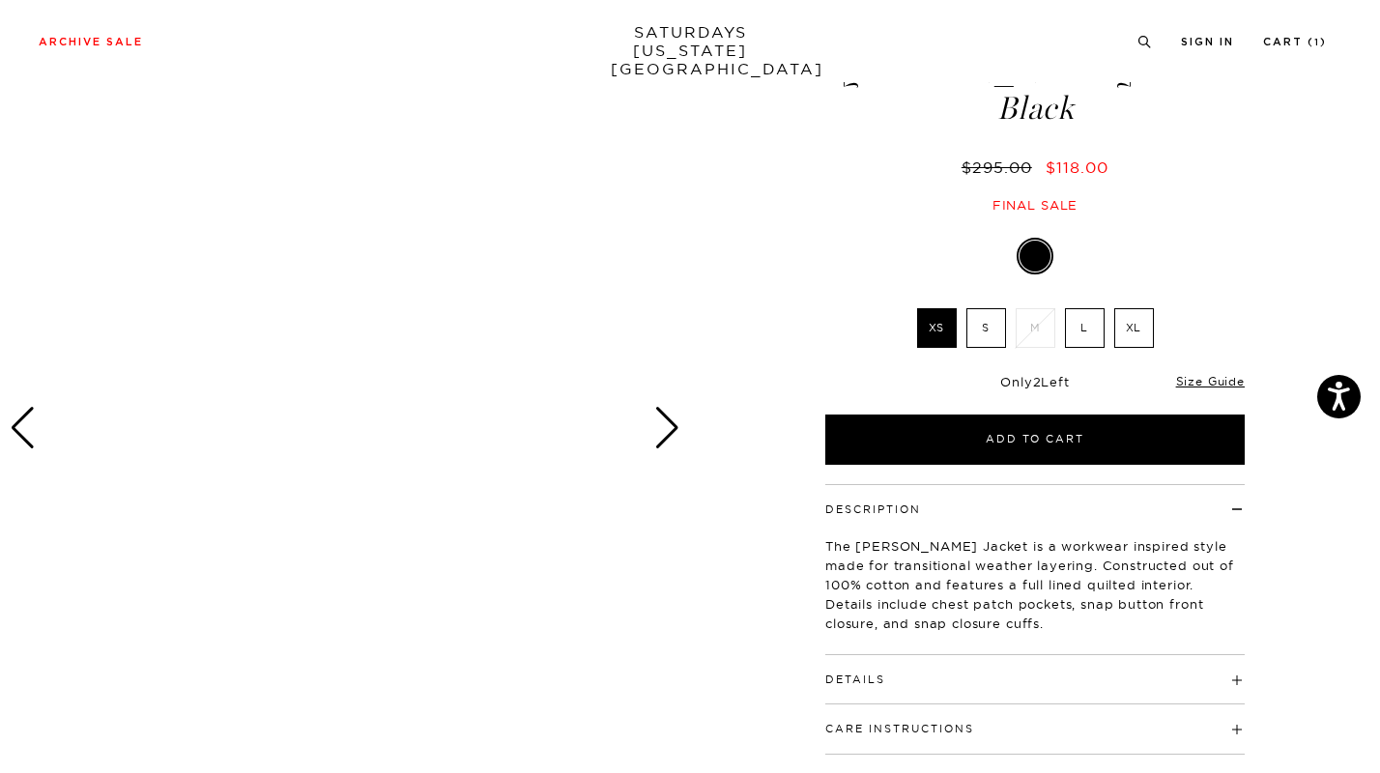
scroll to position [17, 0]
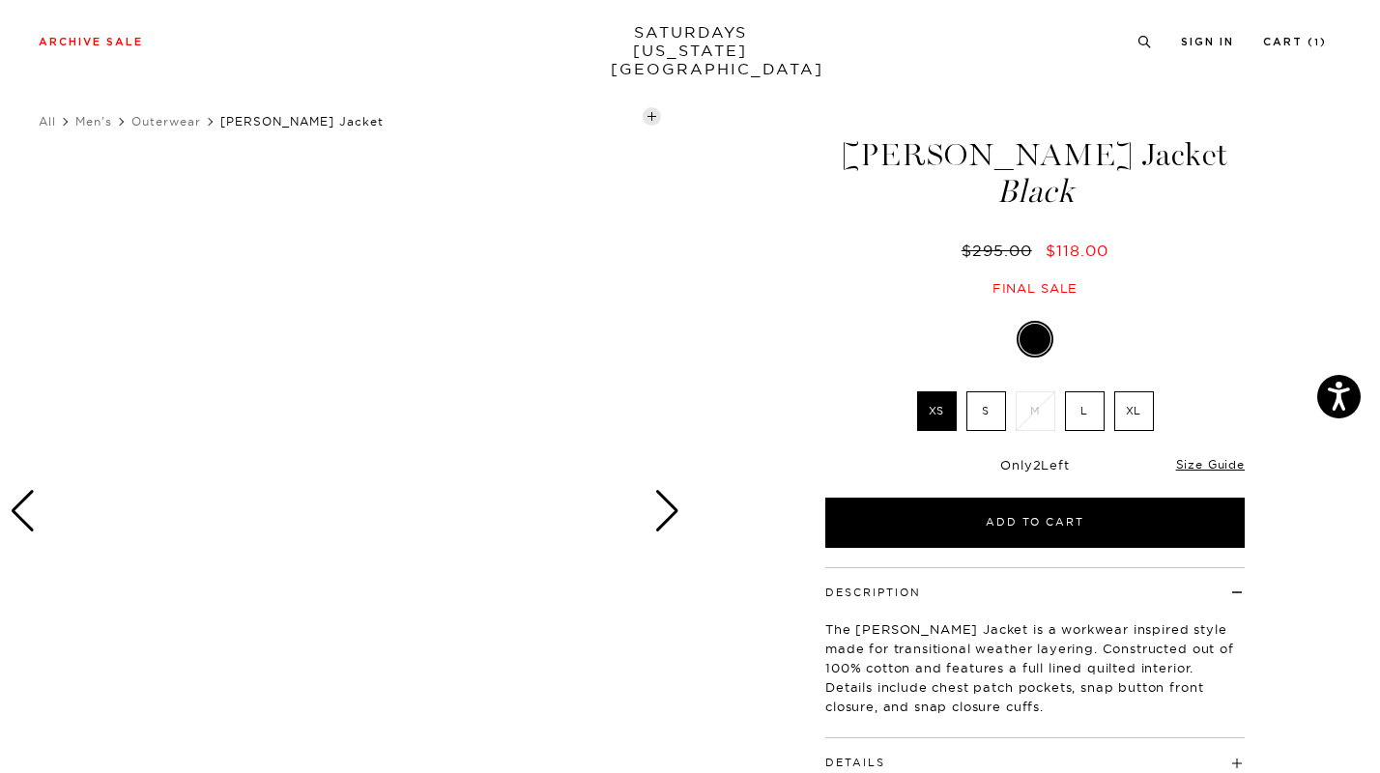
click at [365, 486] on div at bounding box center [345, 511] width 690 height 863
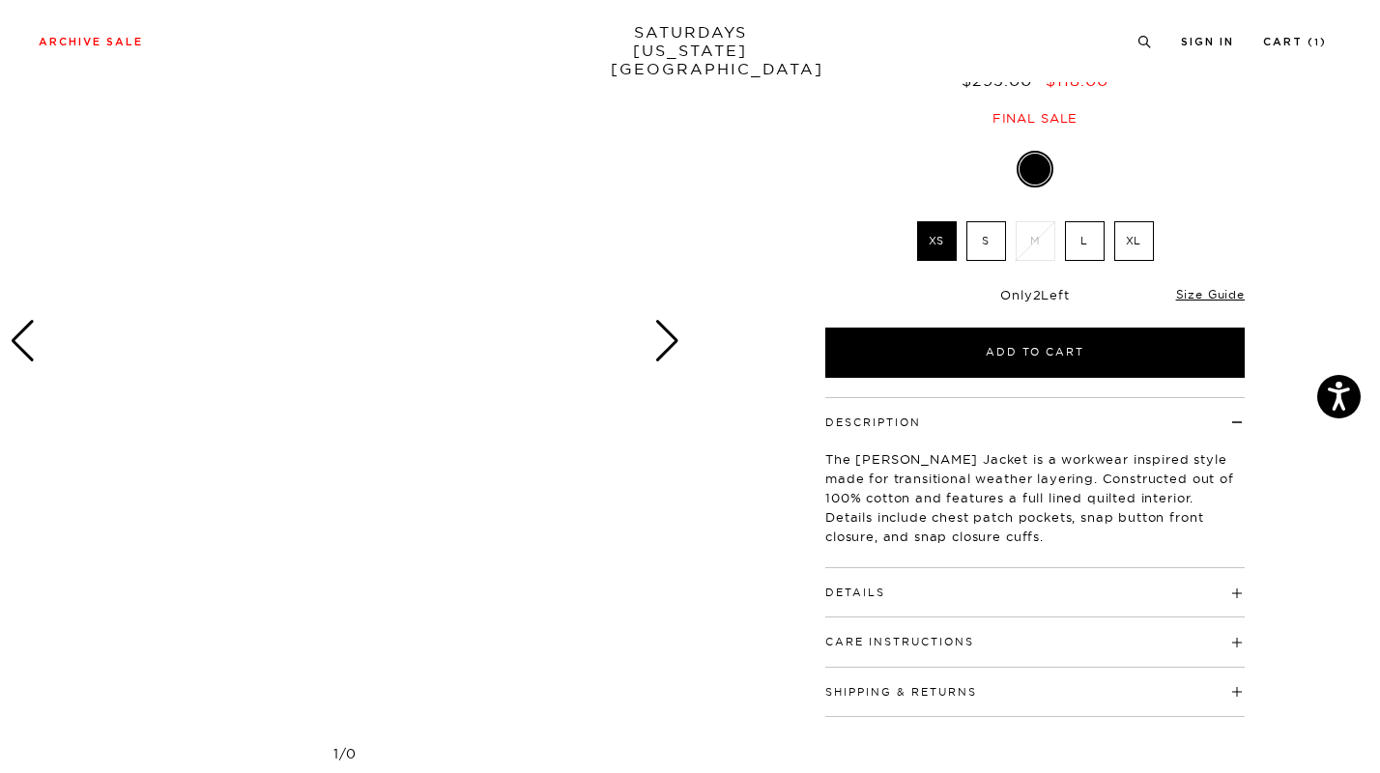
click at [670, 344] on div "Next slide" at bounding box center [667, 341] width 26 height 43
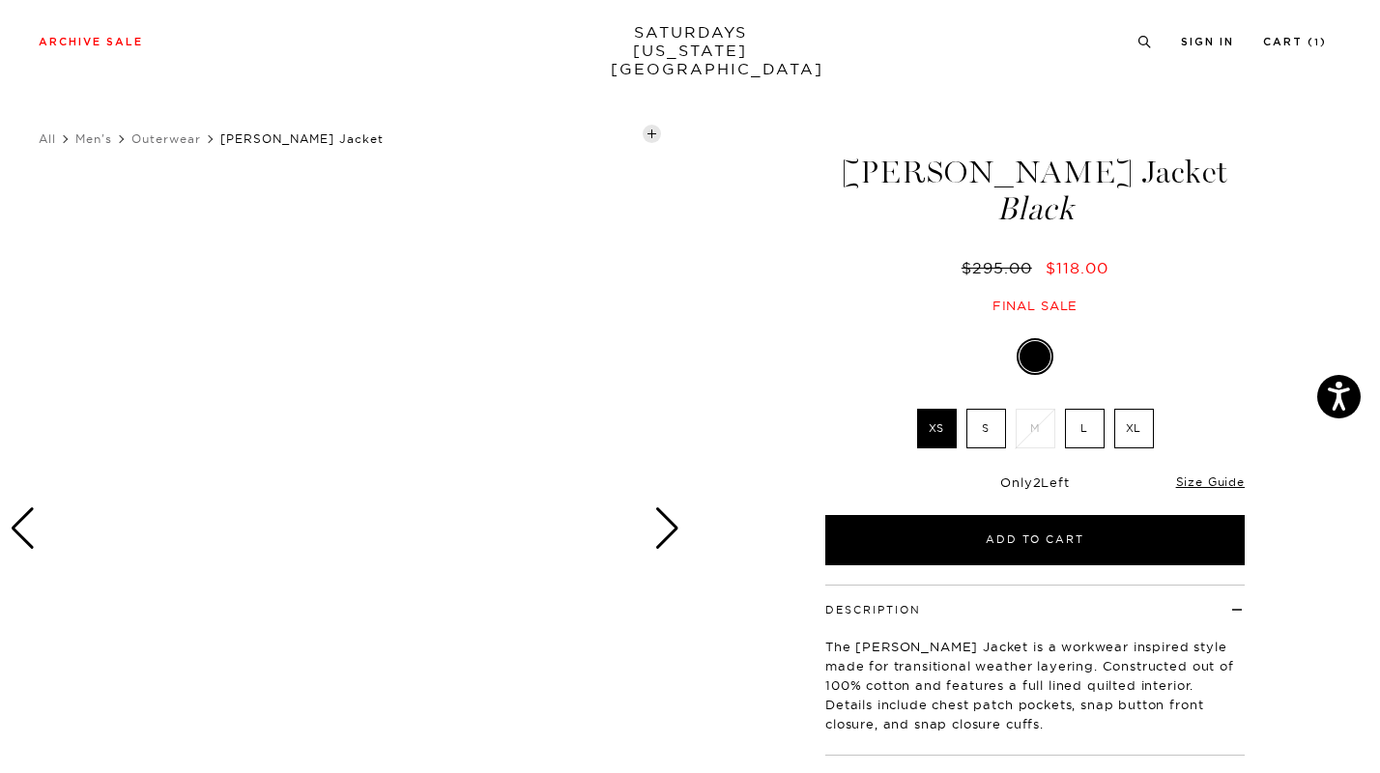
scroll to position [101, 0]
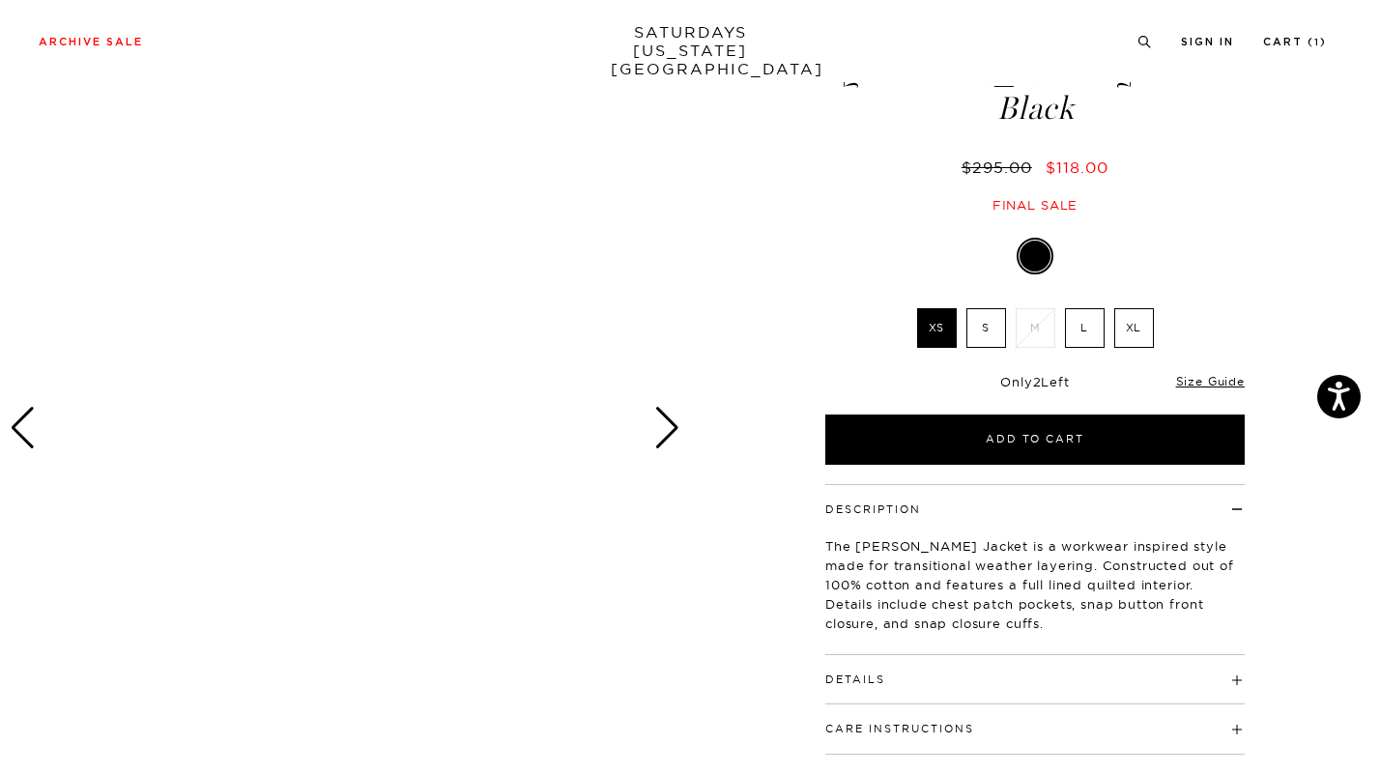
click at [654, 424] on div "Next slide" at bounding box center [667, 428] width 26 height 43
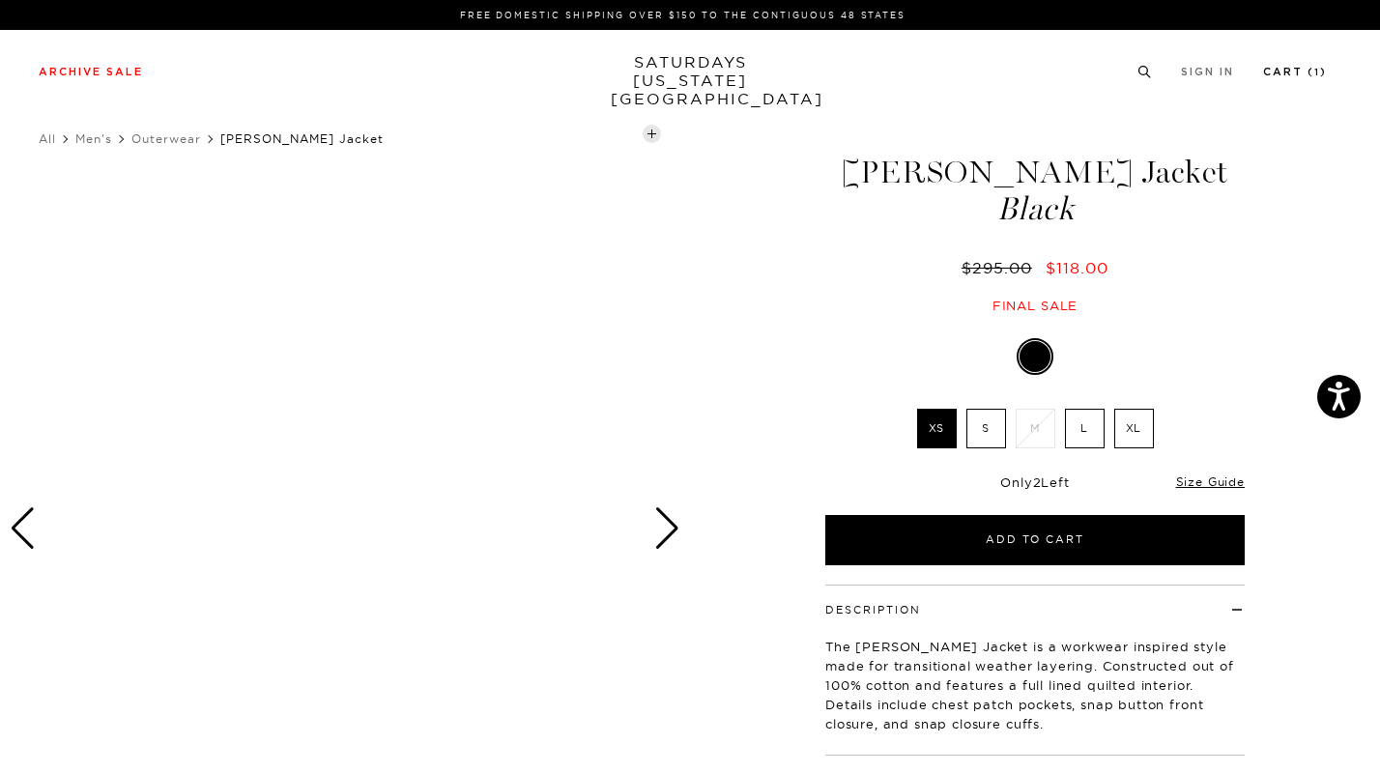
click at [1306, 73] on link "Cart ( 1 )" at bounding box center [1295, 72] width 64 height 11
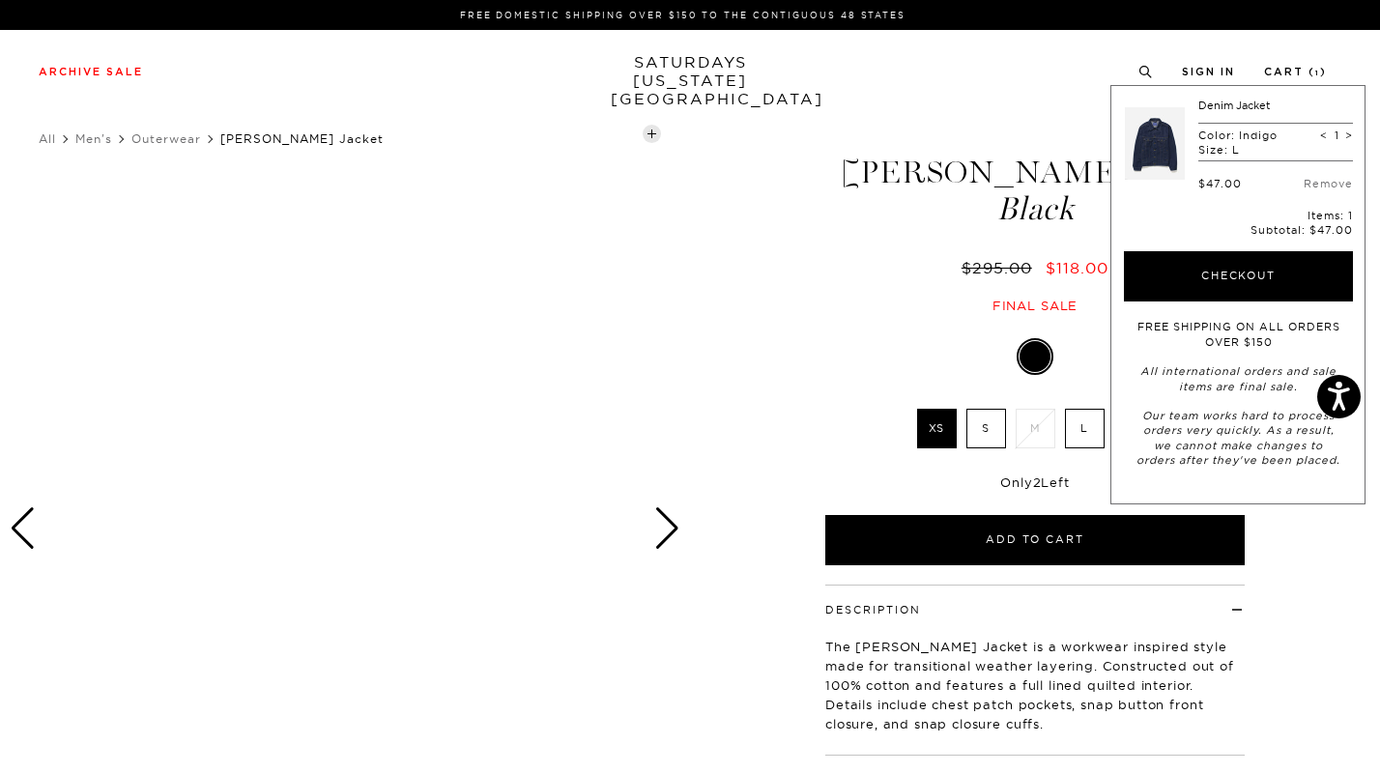
click at [1141, 140] on link at bounding box center [1155, 144] width 60 height 91
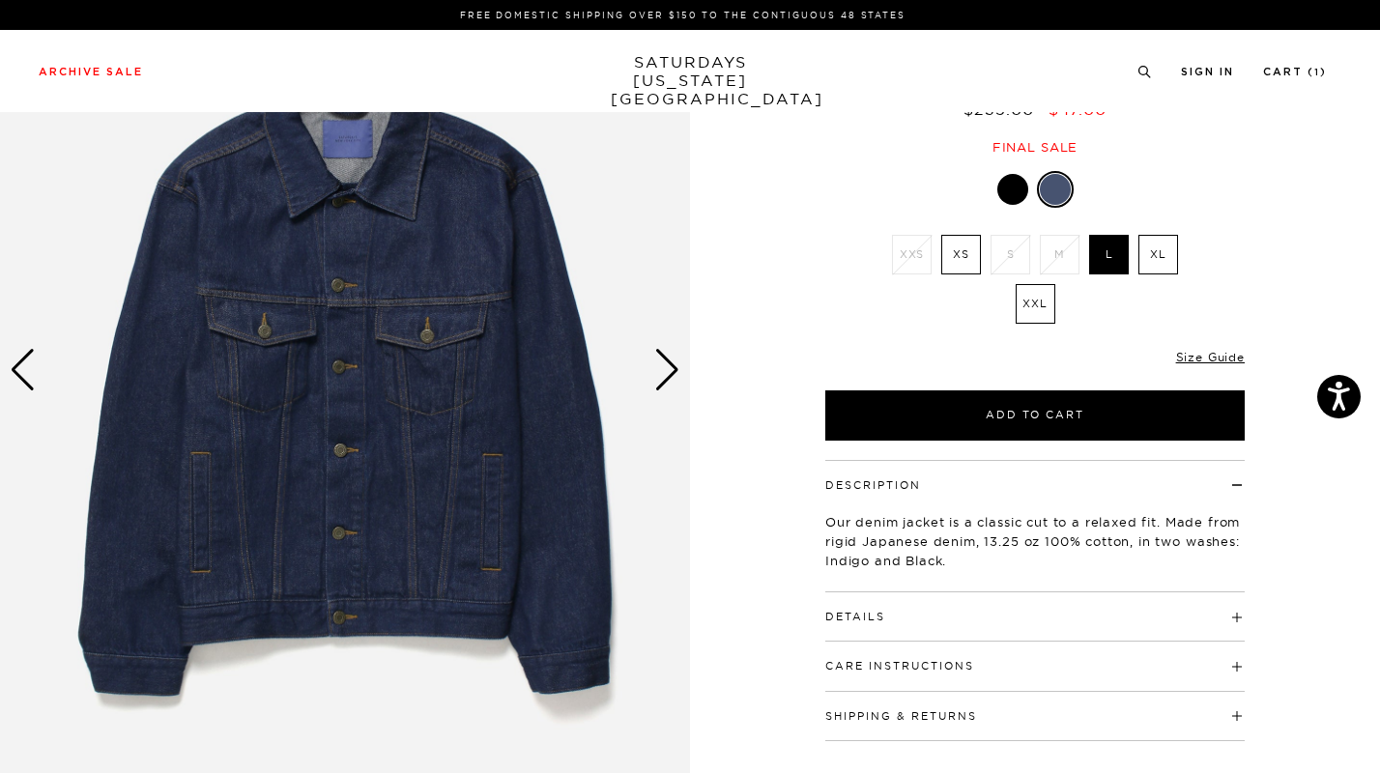
scroll to position [182, 0]
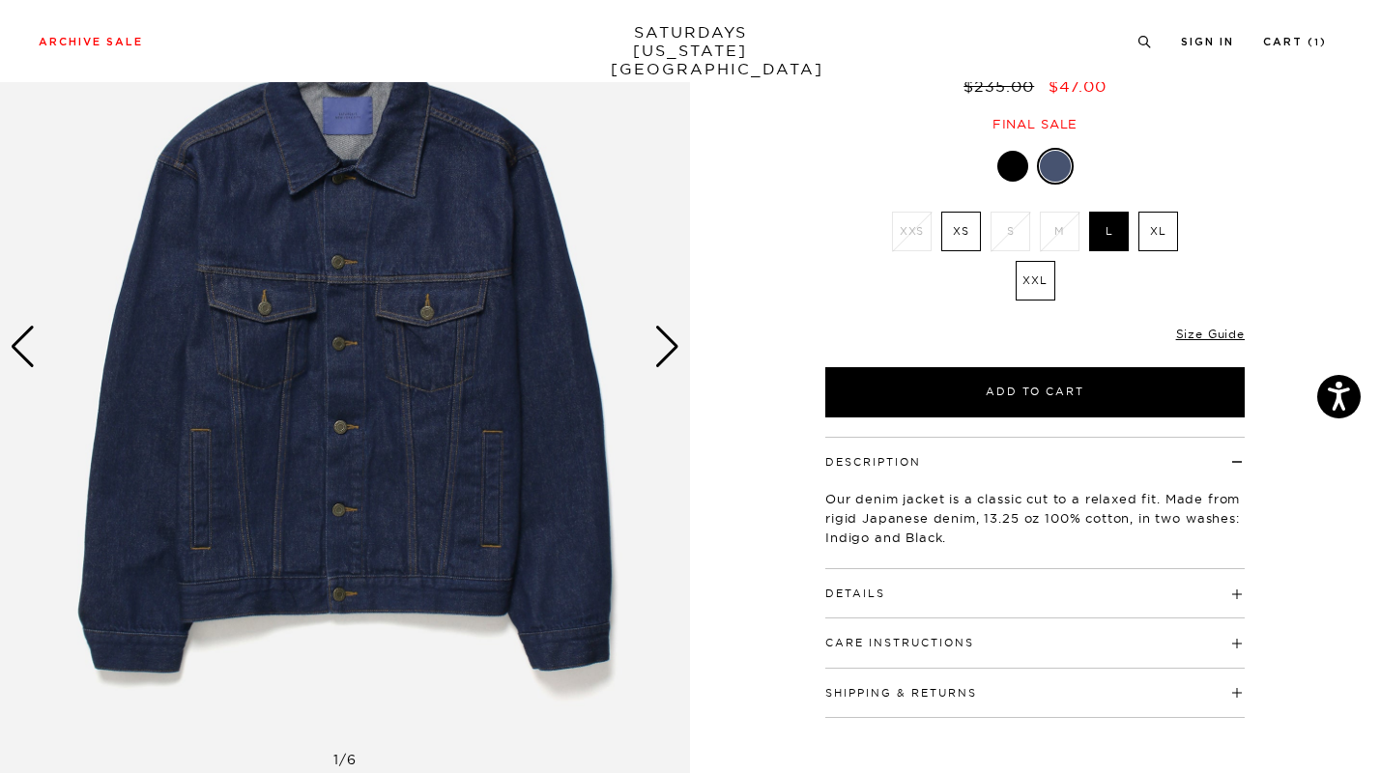
click at [668, 360] on div "Next slide" at bounding box center [667, 347] width 26 height 43
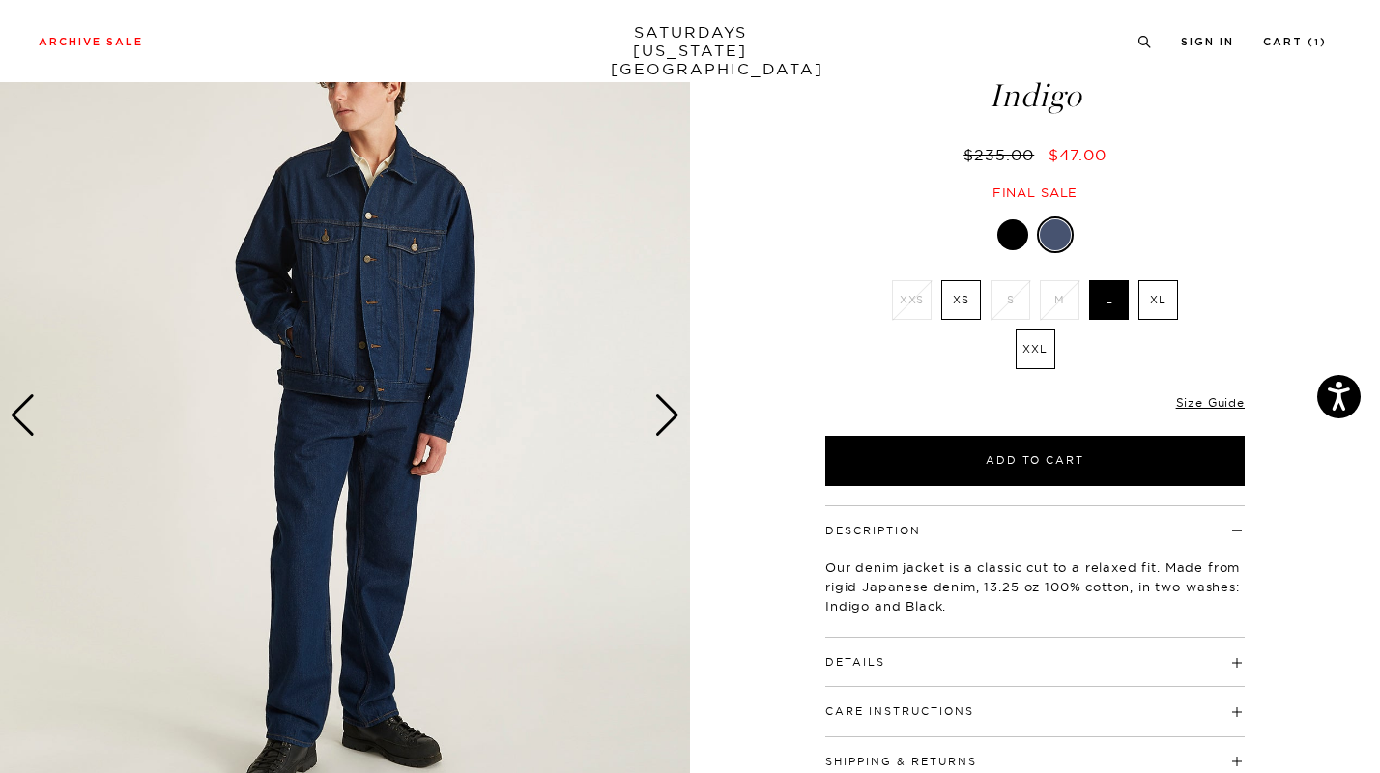
scroll to position [105, 0]
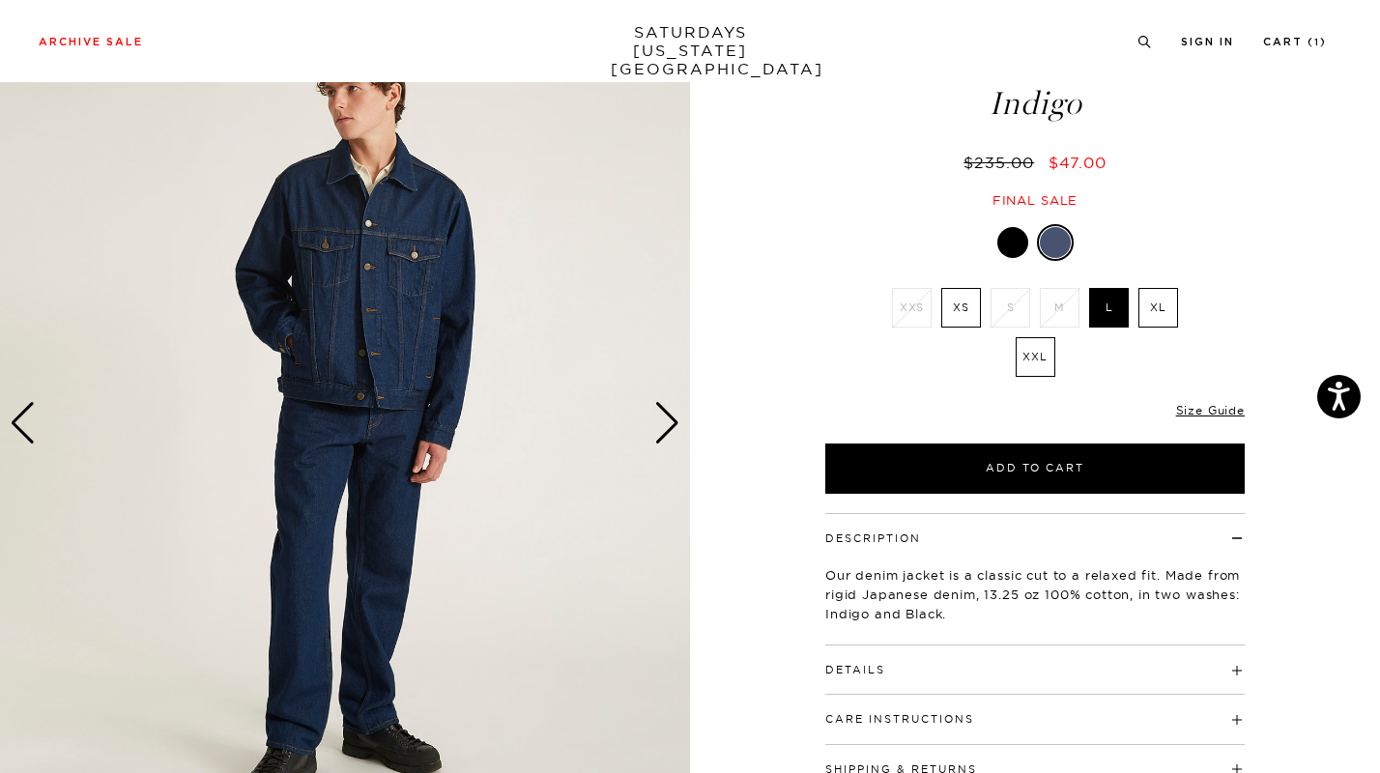
click at [663, 415] on div "Next slide" at bounding box center [667, 423] width 26 height 43
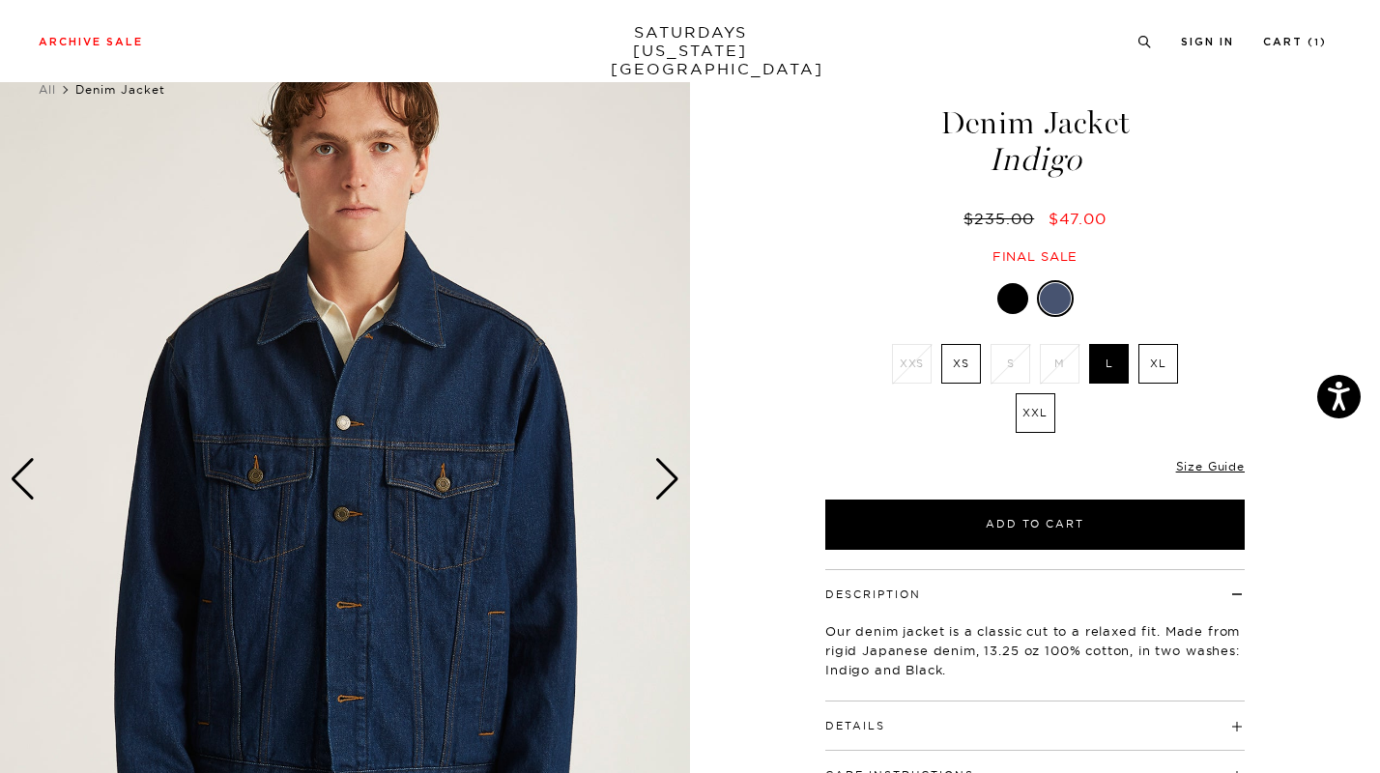
scroll to position [50, 0]
click at [996, 289] on div at bounding box center [1034, 297] width 419 height 37
click at [1021, 298] on div at bounding box center [1012, 297] width 31 height 31
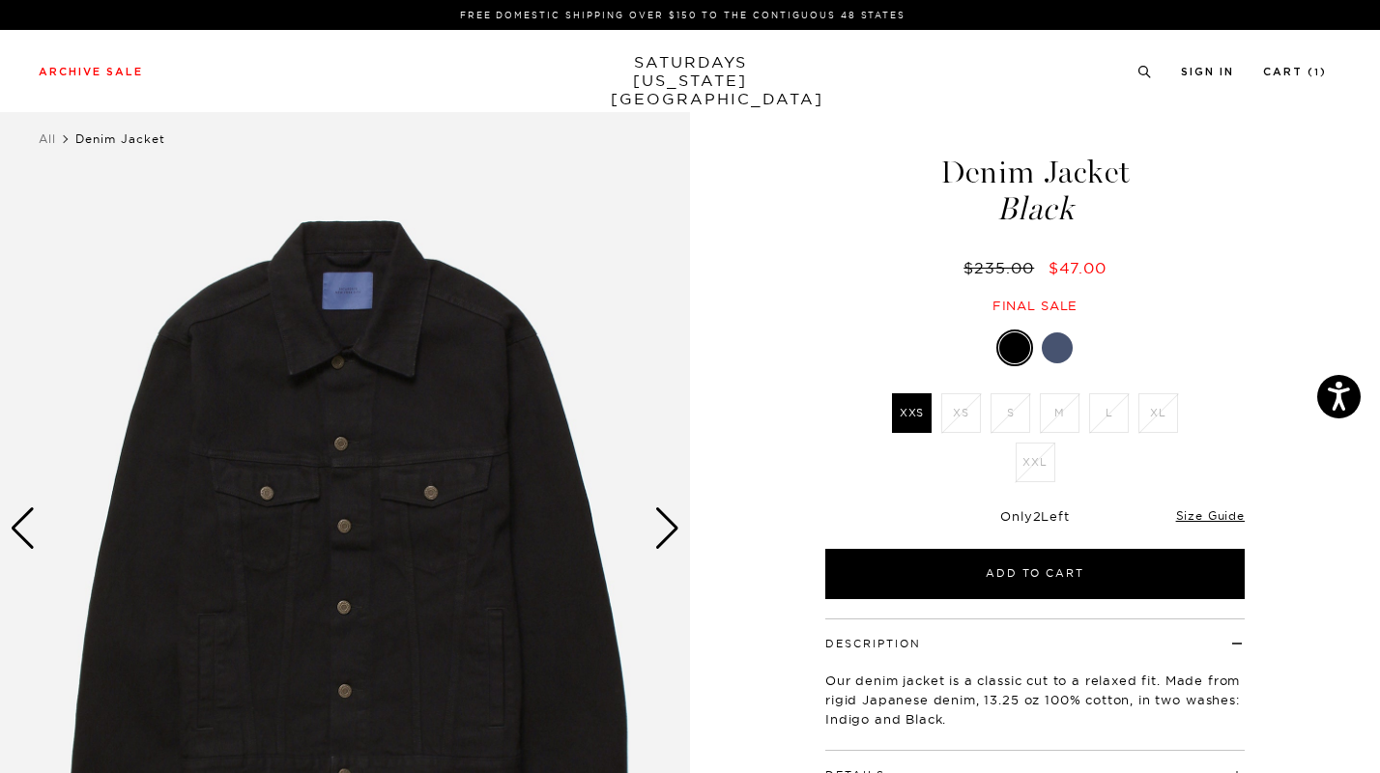
click at [1055, 353] on div at bounding box center [1057, 347] width 31 height 31
